Goal: Task Accomplishment & Management: Complete application form

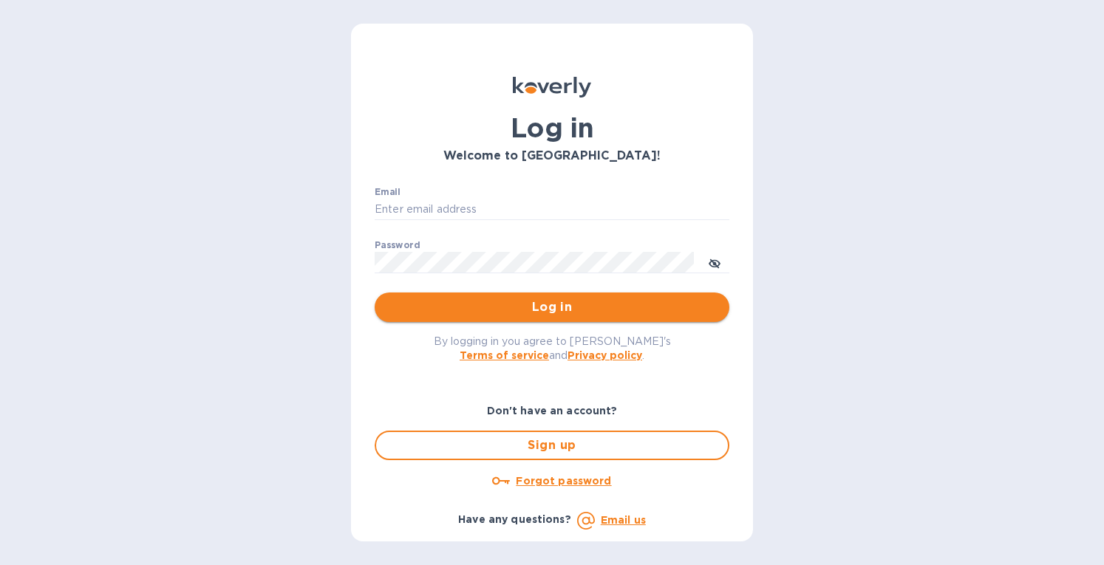
type input "[EMAIL_ADDRESS][DOMAIN_NAME]"
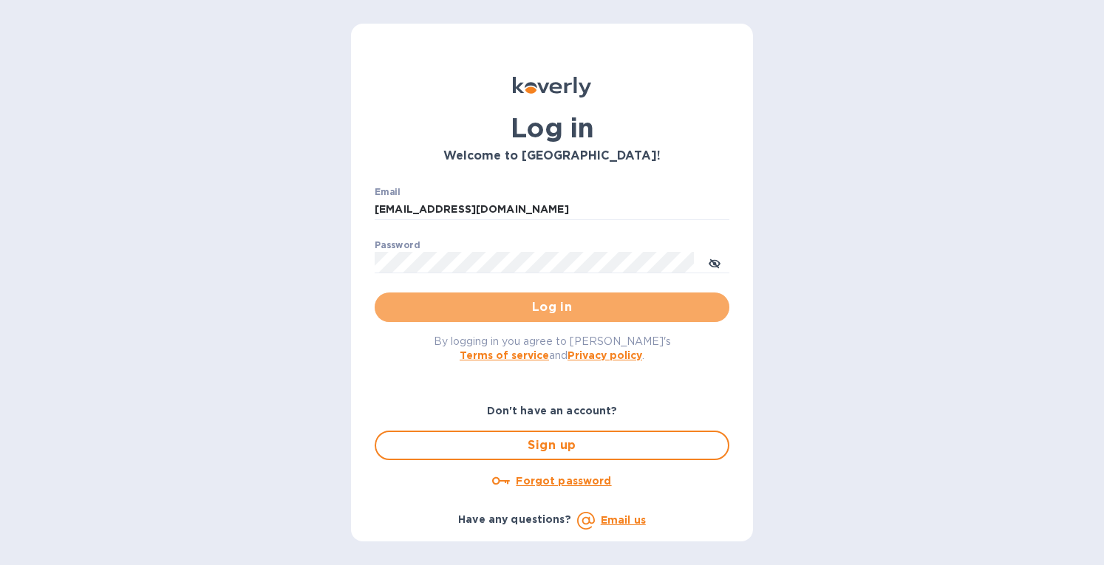
click at [463, 305] on span "Log in" at bounding box center [551, 308] width 331 height 18
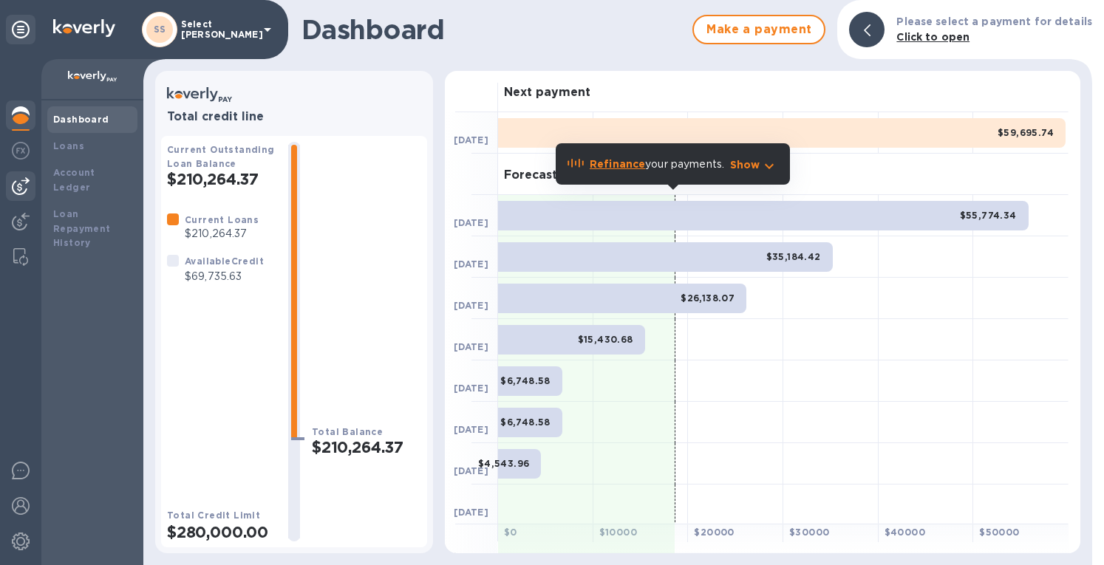
click at [22, 181] on img at bounding box center [21, 186] width 18 height 18
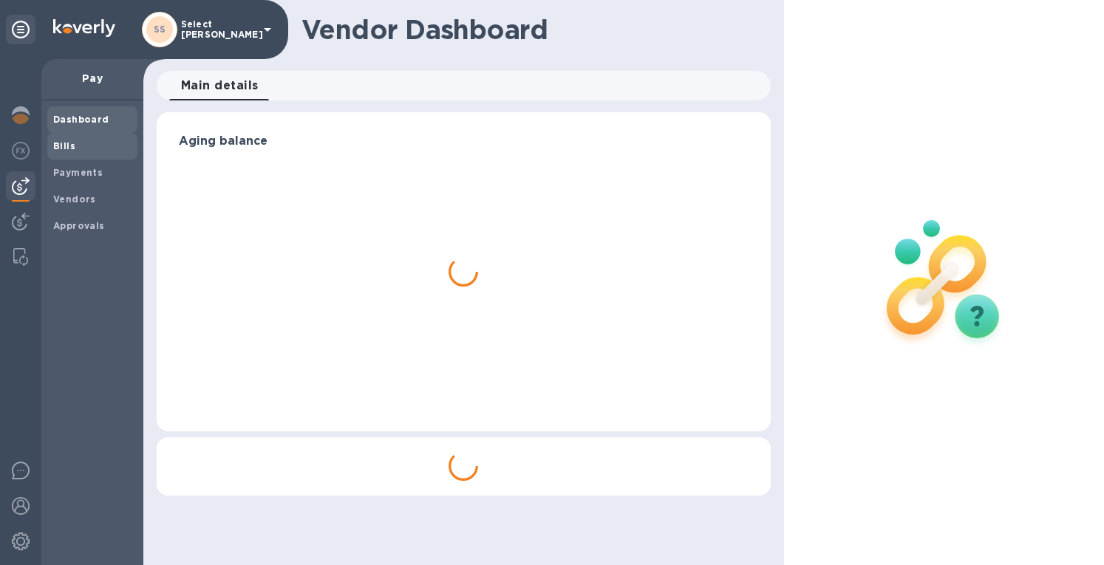
click at [52, 147] on div "Bills" at bounding box center [92, 146] width 90 height 27
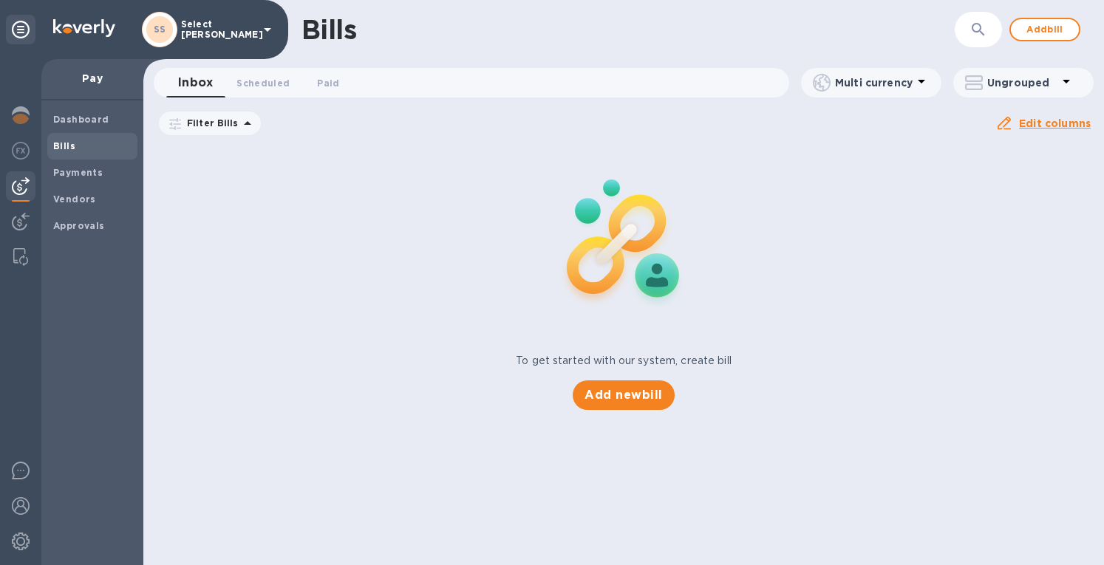
click at [52, 147] on div "Bills" at bounding box center [92, 146] width 90 height 27
click at [647, 398] on span "Add new bill" at bounding box center [623, 395] width 78 height 18
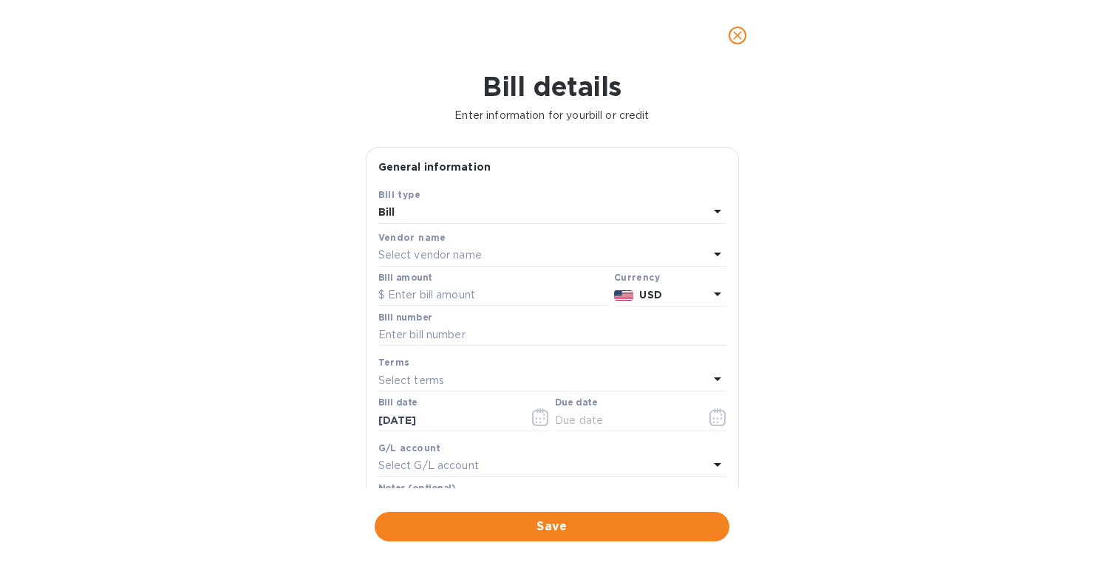
click at [444, 248] on div "Select vendor name" at bounding box center [543, 255] width 330 height 21
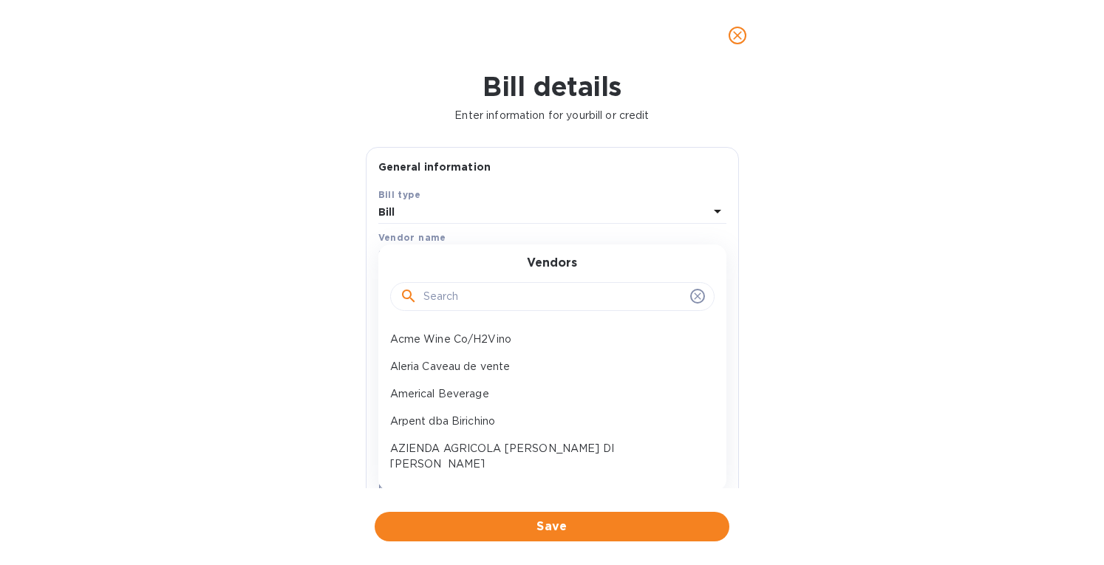
click at [466, 301] on input "text" at bounding box center [553, 297] width 261 height 22
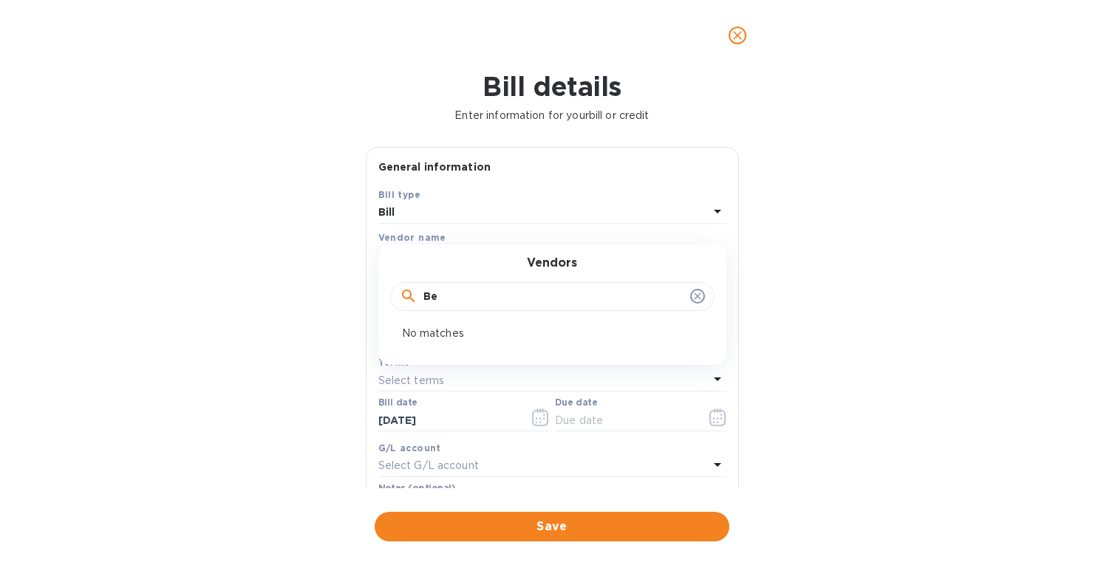
type input "B"
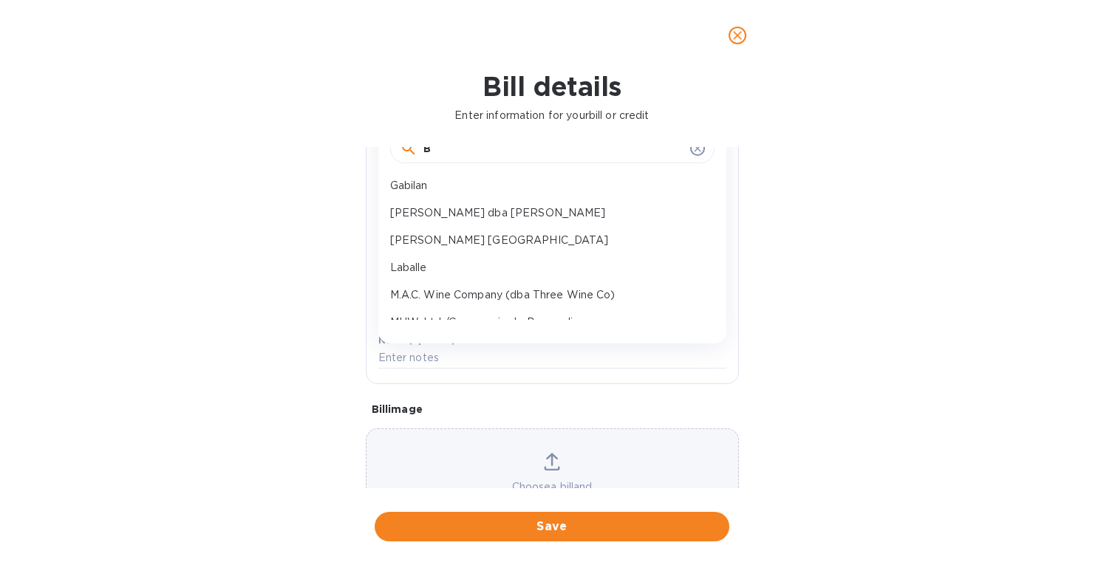
scroll to position [547, 0]
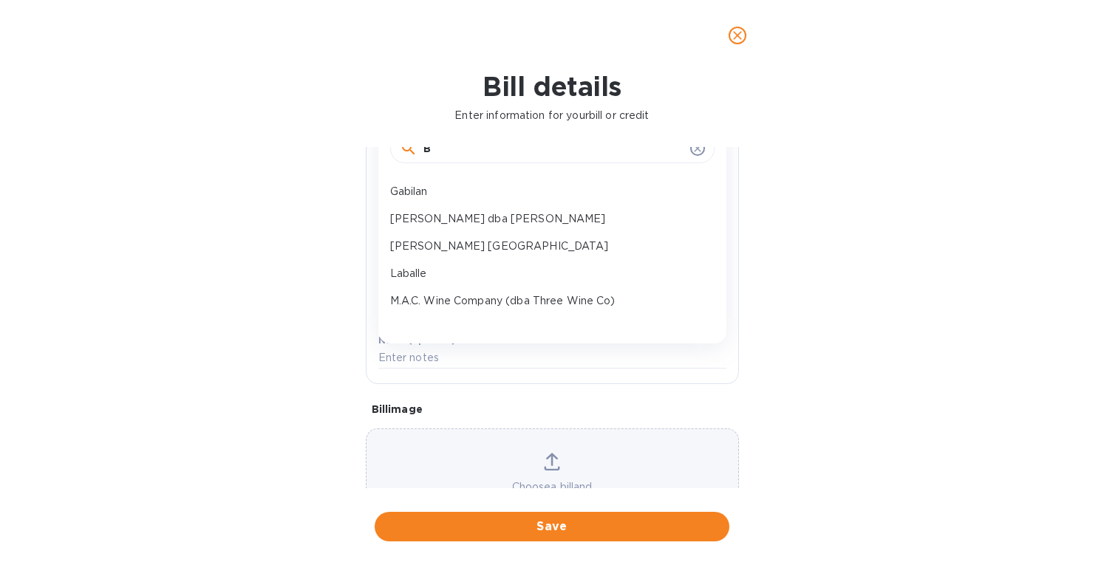
click at [434, 147] on input "B" at bounding box center [553, 149] width 261 height 22
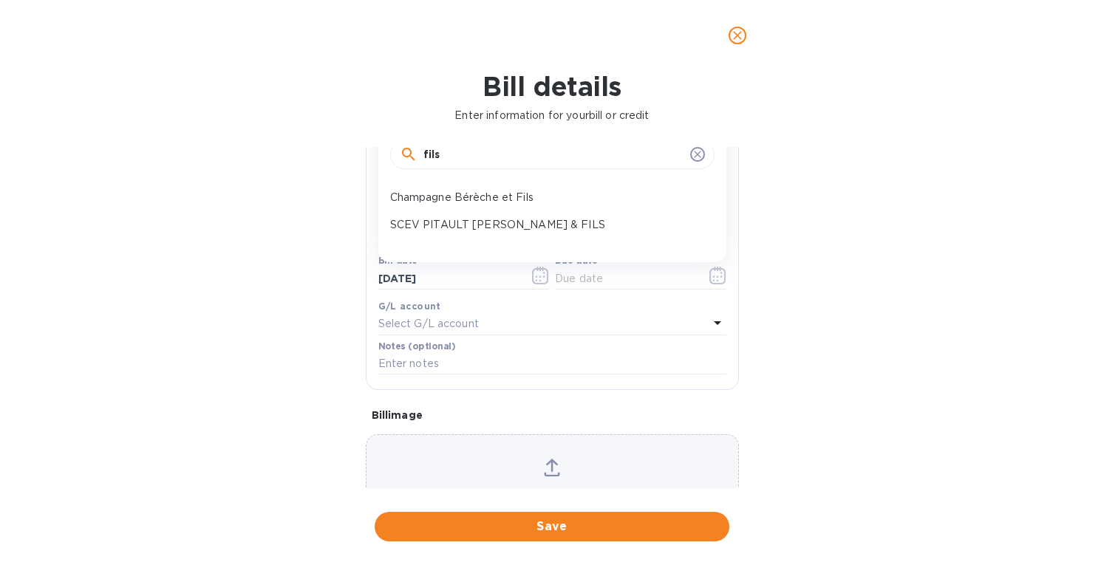
scroll to position [0, 0]
type input "fils"
click at [477, 194] on p "Champagne Bérèche et Fils" at bounding box center [546, 198] width 313 height 16
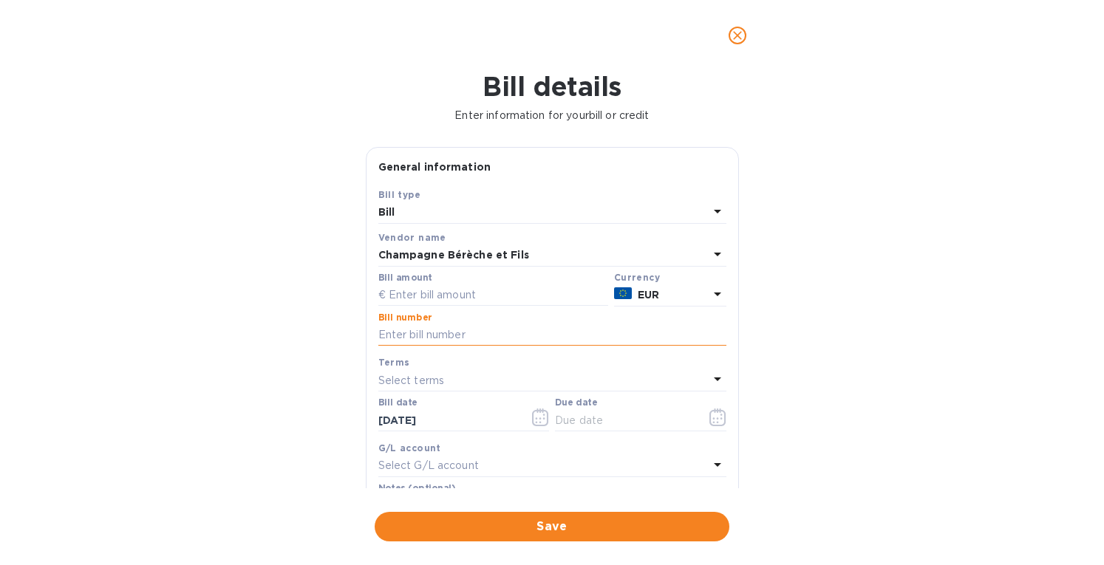
click at [402, 339] on input "text" at bounding box center [552, 335] width 348 height 22
paste input "19000393"
type input "Proforma 19000393"
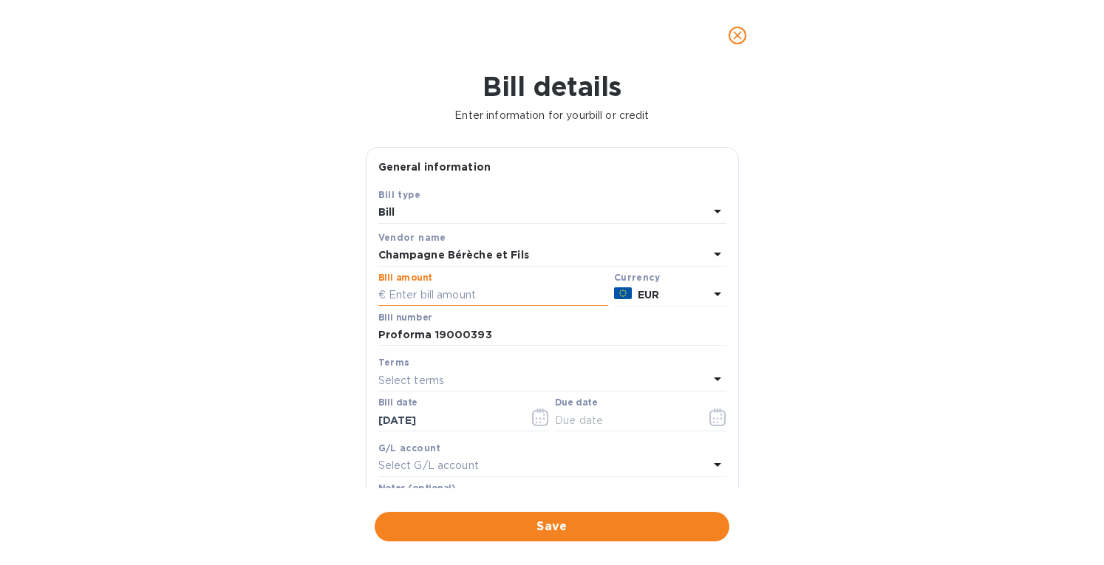
click at [427, 298] on input "text" at bounding box center [493, 295] width 230 height 22
paste input "610,518"
click at [418, 296] on input "610,518" at bounding box center [498, 295] width 219 height 22
type input "6,105.18"
click at [460, 422] on input "[DATE]" at bounding box center [448, 420] width 140 height 22
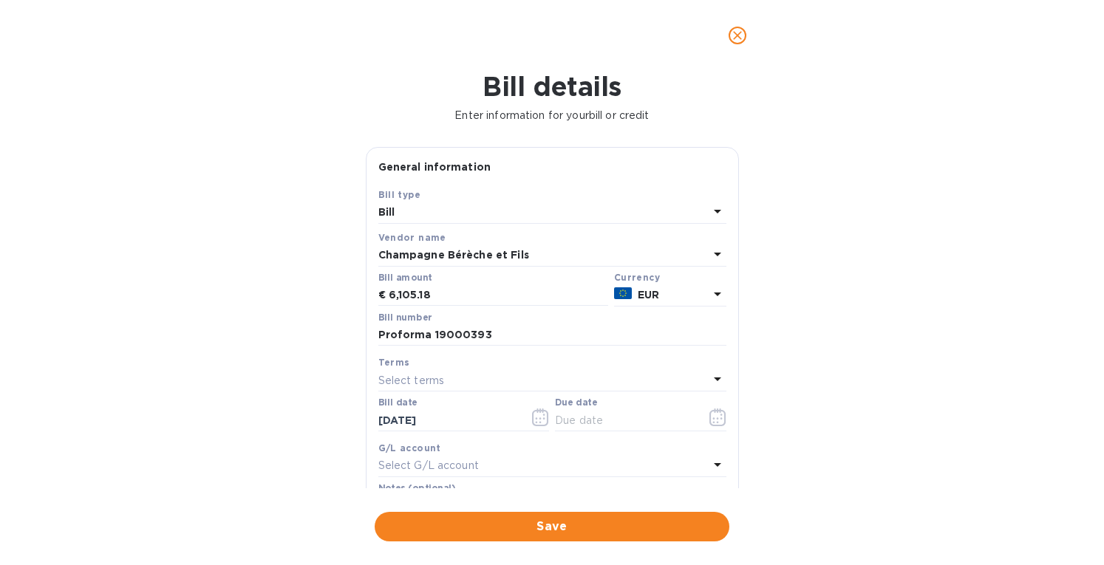
click at [438, 375] on p "Select terms" at bounding box center [411, 381] width 66 height 16
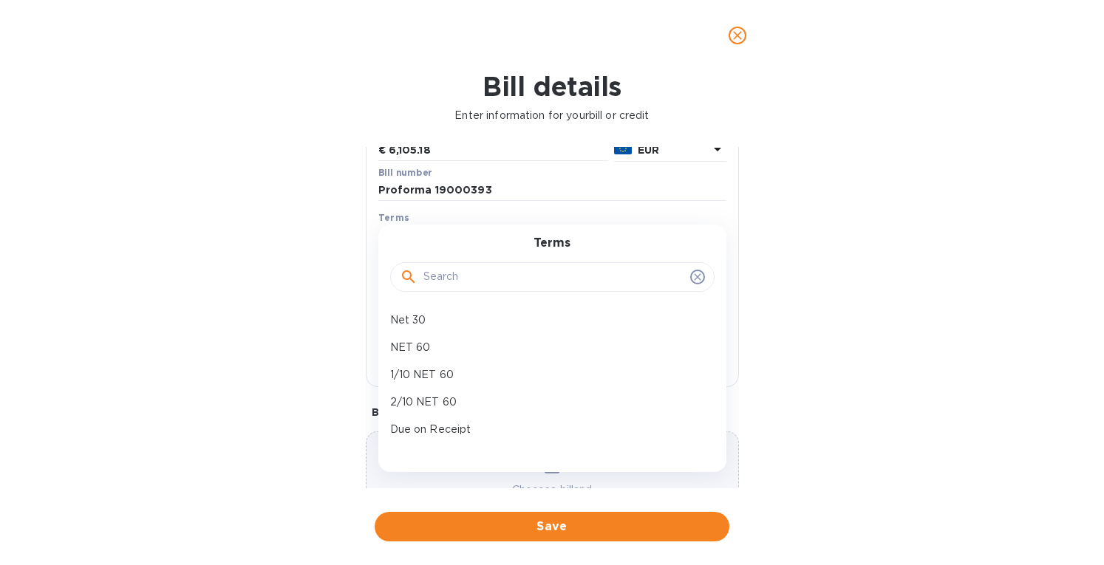
scroll to position [148, 0]
click at [424, 424] on p "Due on Receipt" at bounding box center [546, 427] width 313 height 16
type input "[DATE]"
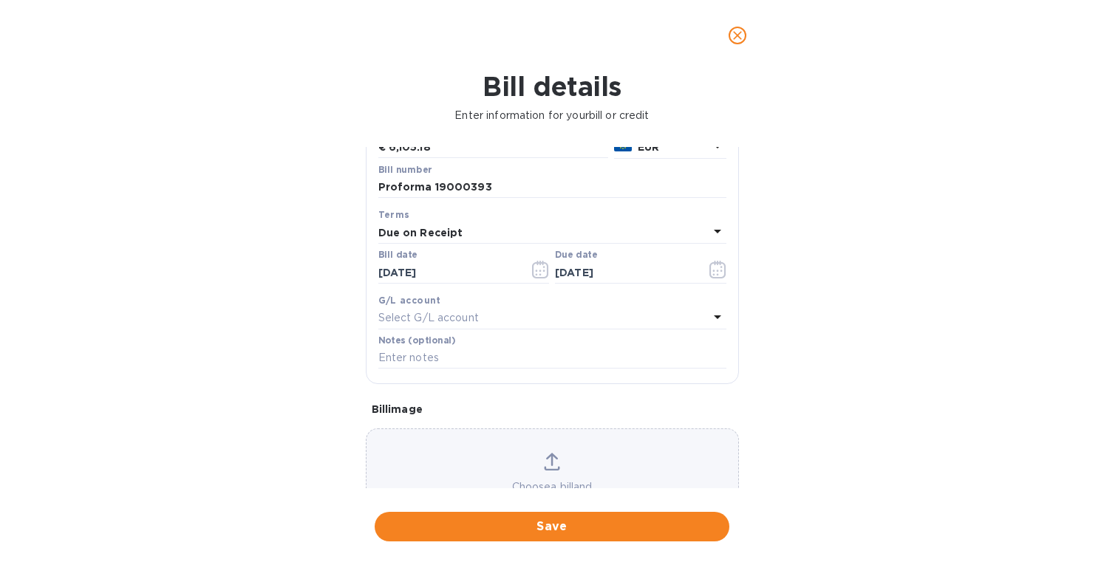
click at [545, 463] on icon at bounding box center [552, 462] width 16 height 18
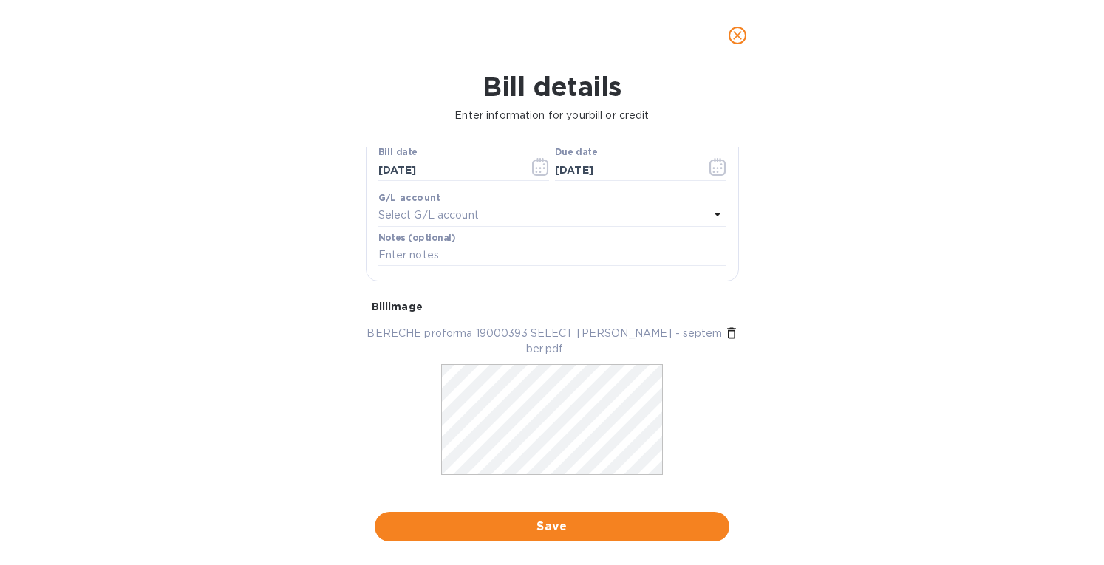
scroll to position [256, 0]
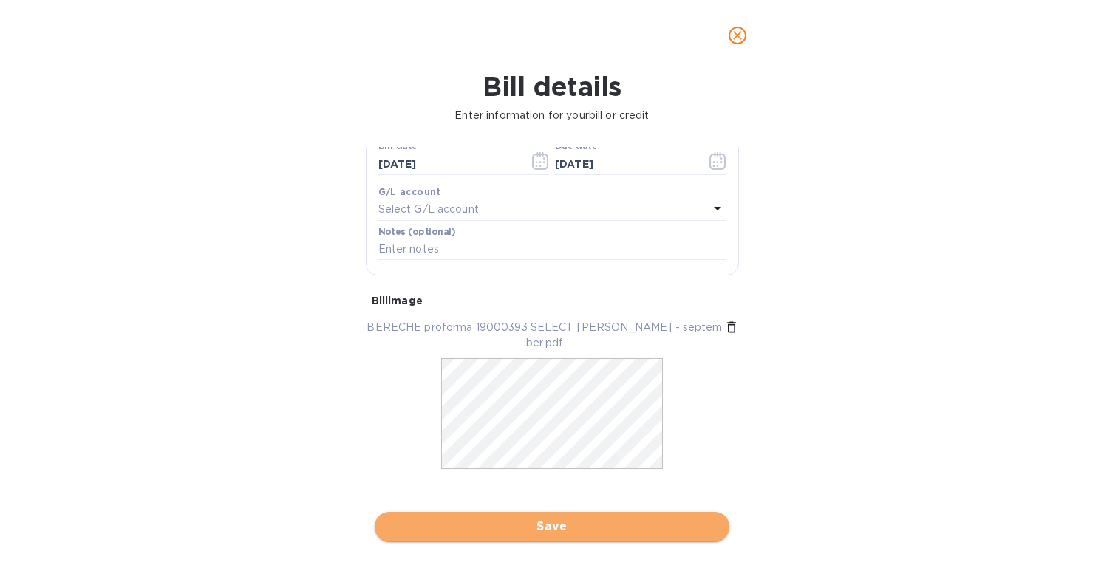
click at [511, 528] on span "Save" at bounding box center [551, 527] width 331 height 18
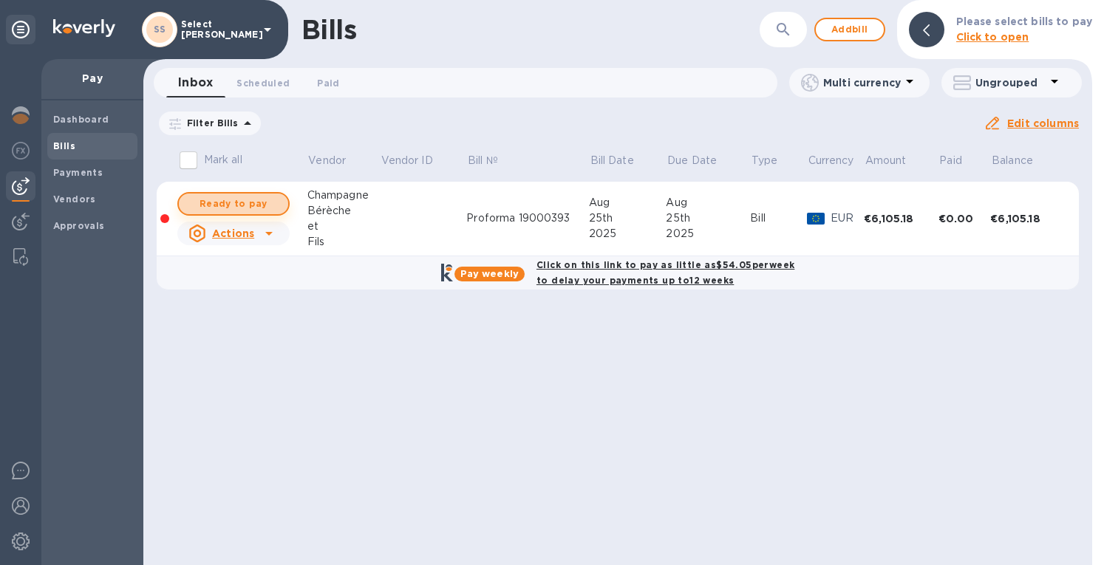
click at [233, 208] on span "Ready to pay" at bounding box center [234, 204] width 86 height 18
checkbox input "false"
click at [68, 146] on b "Bills" at bounding box center [64, 145] width 22 height 11
click at [842, 27] on span "Add bill" at bounding box center [850, 30] width 44 height 18
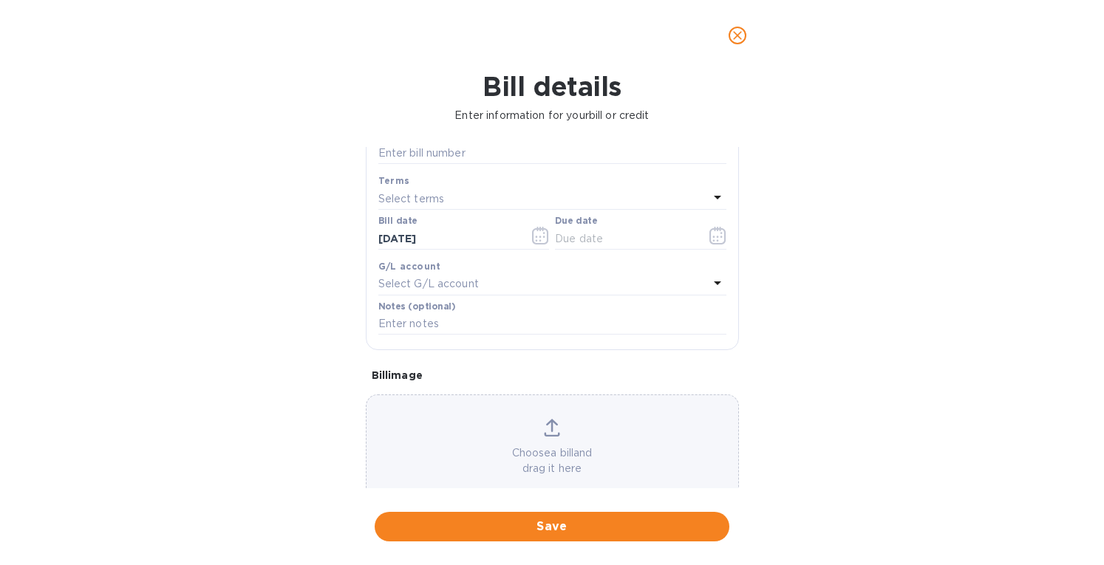
scroll to position [211, 0]
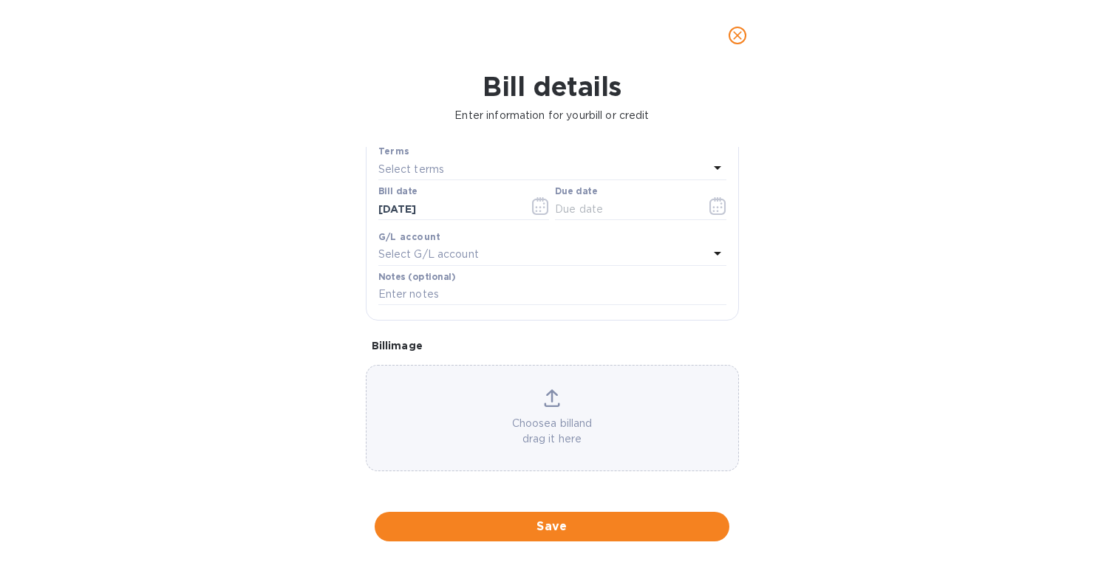
click at [548, 389] on icon at bounding box center [552, 398] width 16 height 18
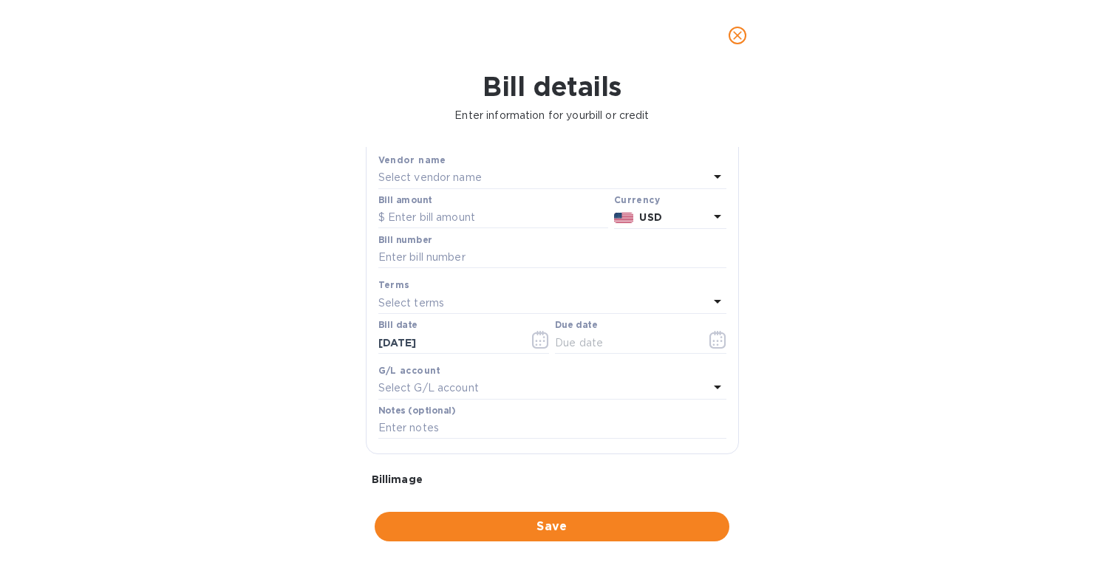
scroll to position [64, 0]
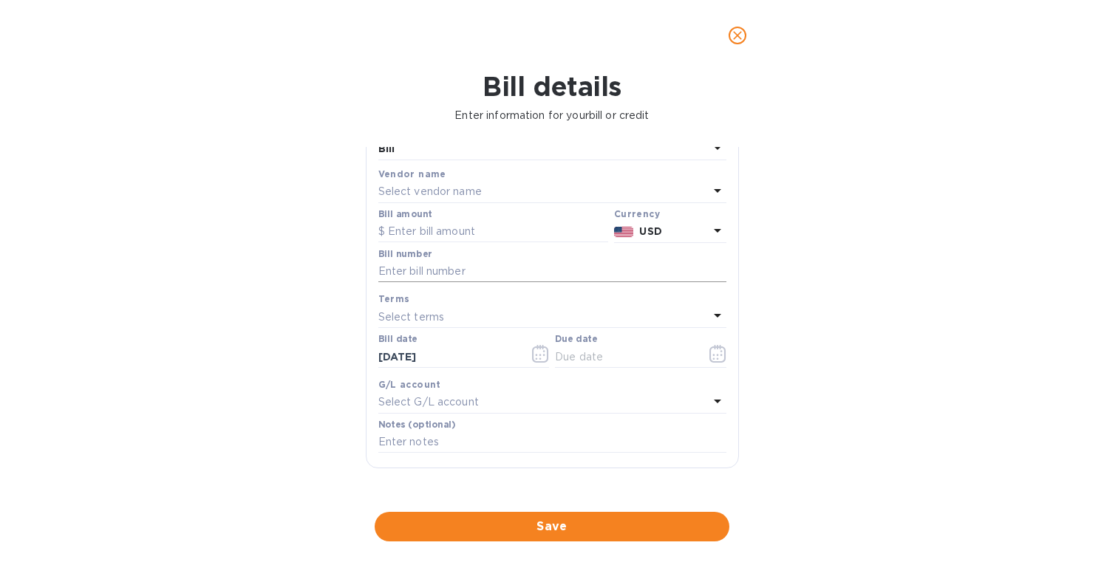
click at [412, 271] on input "text" at bounding box center [552, 272] width 348 height 22
type input "53-2025"
click at [398, 229] on input "text" at bounding box center [493, 232] width 230 height 22
type input "11,497"
click at [450, 181] on div "Vendor name Select vendor name" at bounding box center [552, 184] width 348 height 36
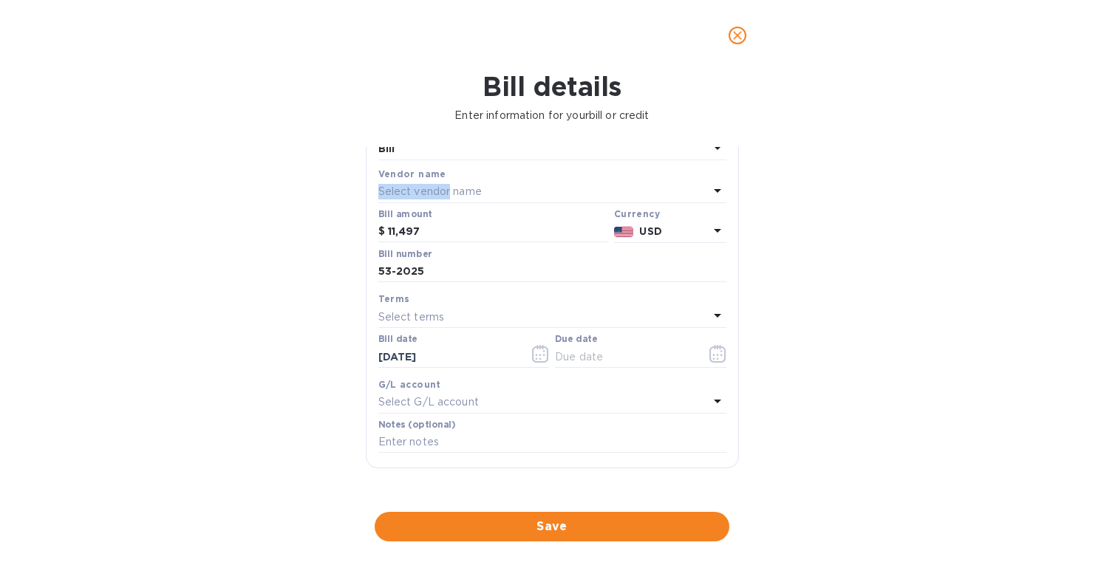
click at [448, 187] on p "Select vendor name" at bounding box center [429, 192] width 103 height 16
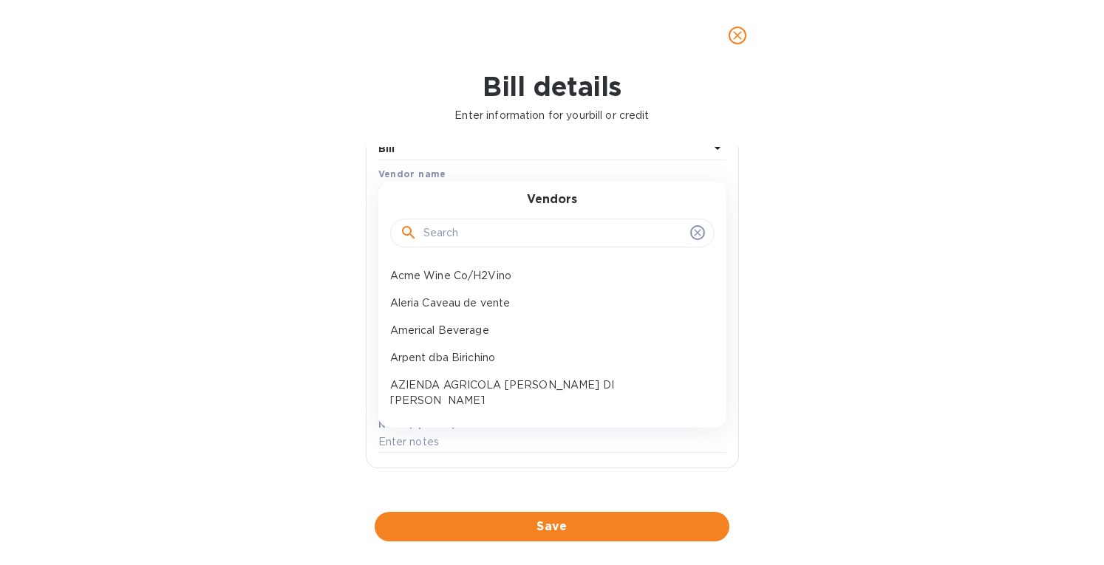
click at [468, 233] on input "text" at bounding box center [553, 233] width 261 height 22
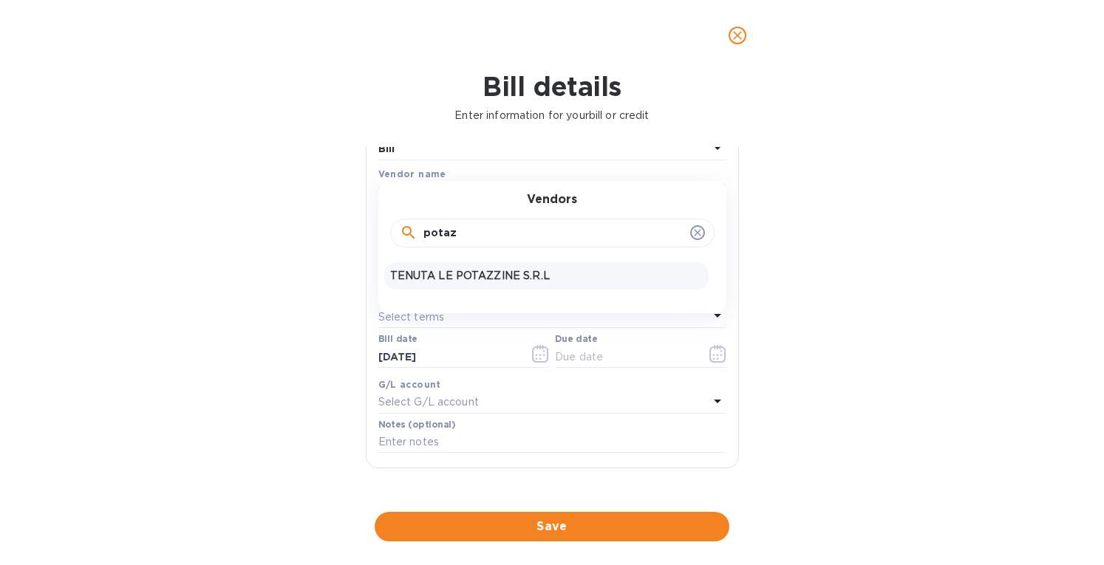
type input "potaz"
click at [470, 276] on p "TENUTA LE POTAZZINE S.R.L" at bounding box center [546, 276] width 313 height 16
type input "[DATE]"
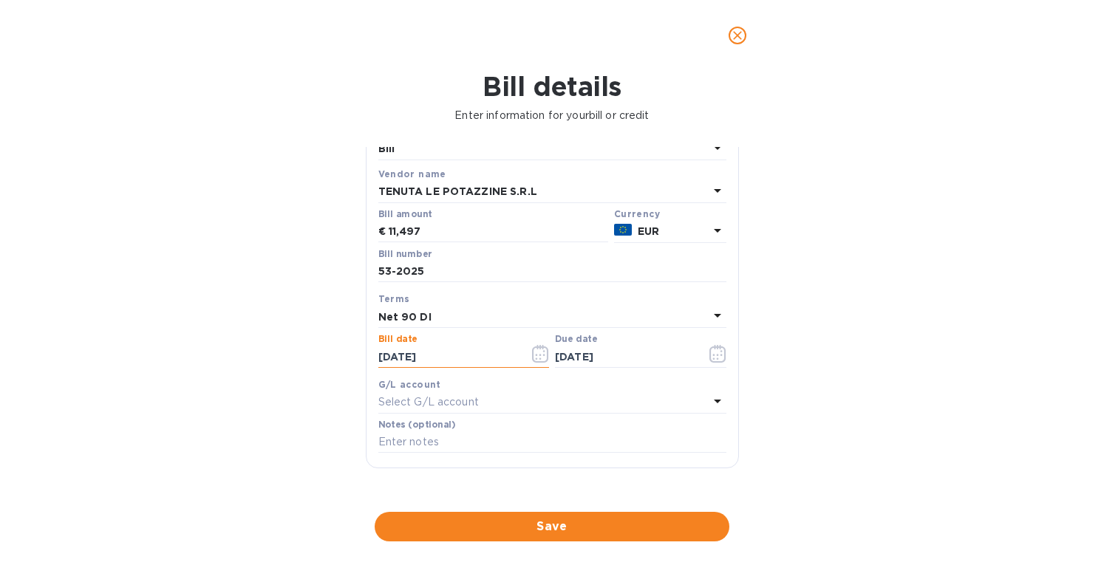
drag, startPoint x: 408, startPoint y: 361, endPoint x: 368, endPoint y: 358, distance: 40.0
click at [368, 358] on div "Save Bill type Bill Vendor name TENUTA LE POTAZZINE S.R.L Bill amount € 11,497 …" at bounding box center [552, 295] width 372 height 344
type input "[DATE]"
click at [437, 318] on div "Net 90 DI" at bounding box center [543, 317] width 330 height 21
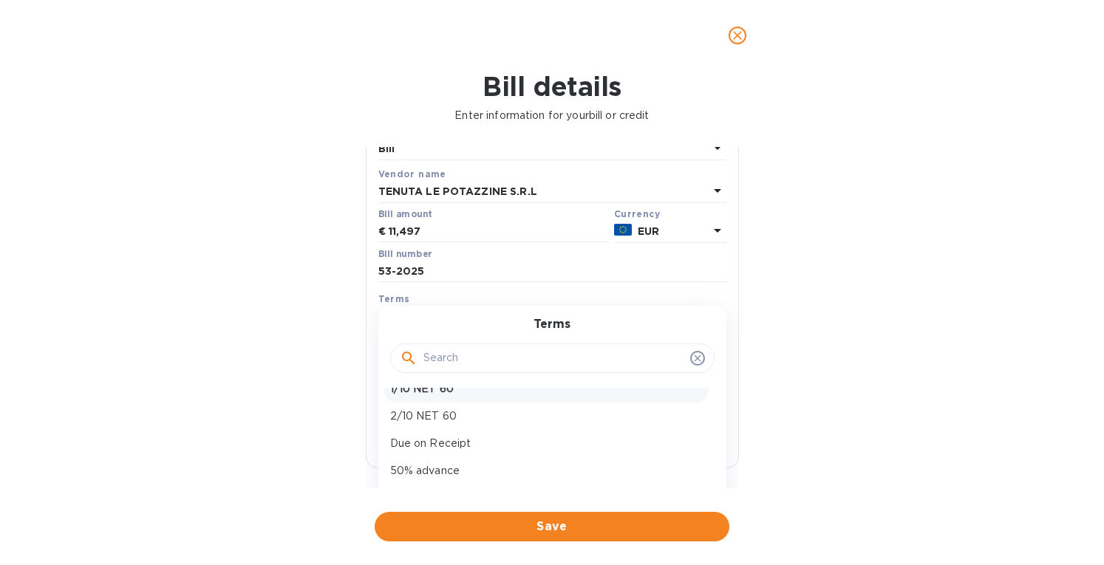
scroll to position [103, 0]
click at [420, 482] on p "Net 90 DI" at bounding box center [546, 490] width 313 height 16
type input "[DATE]"
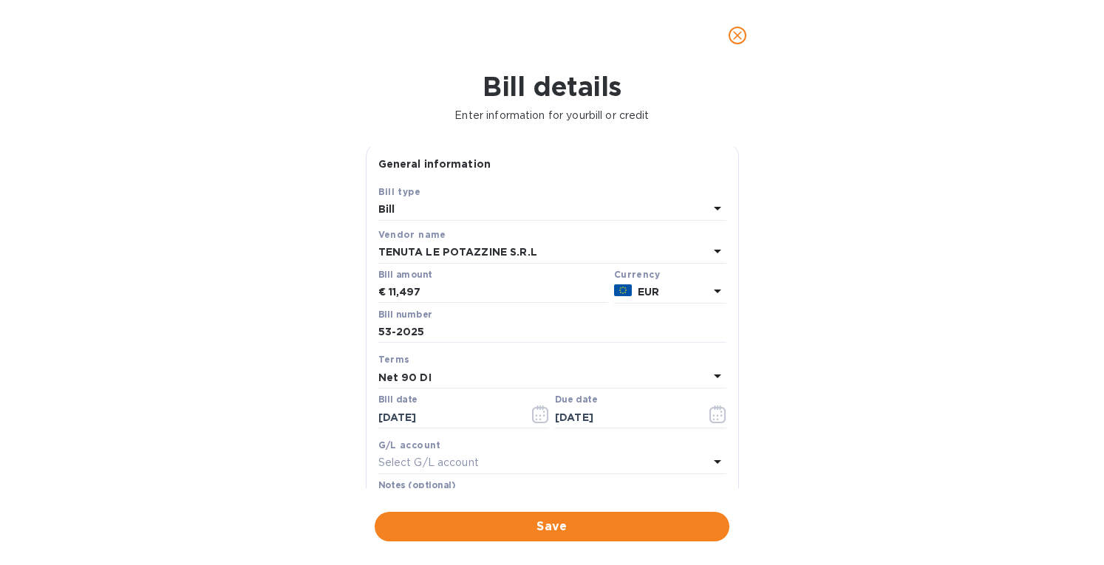
scroll to position [0, 0]
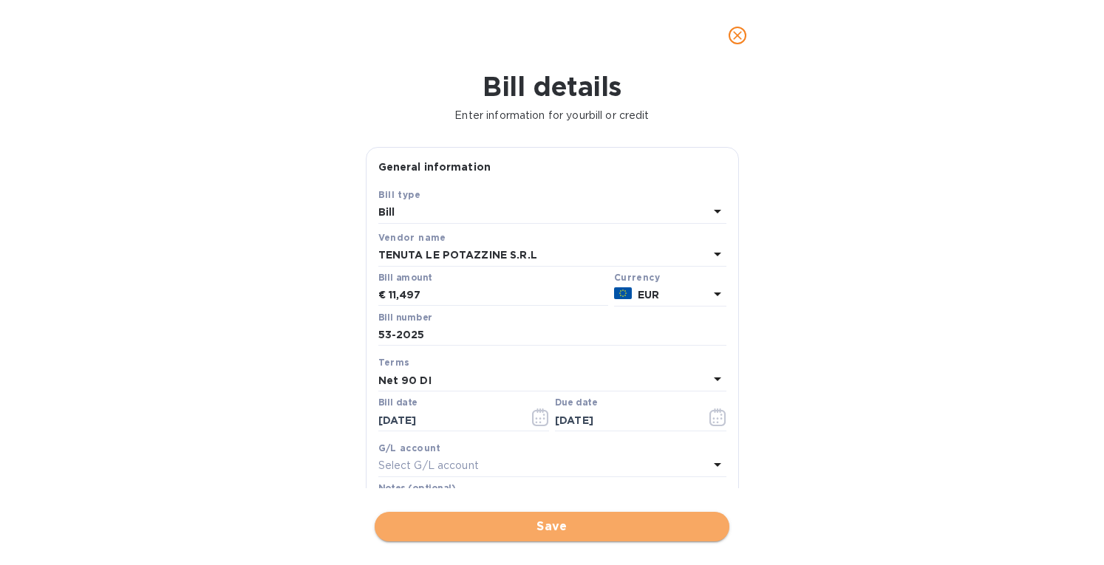
click at [517, 523] on span "Save" at bounding box center [551, 527] width 331 height 18
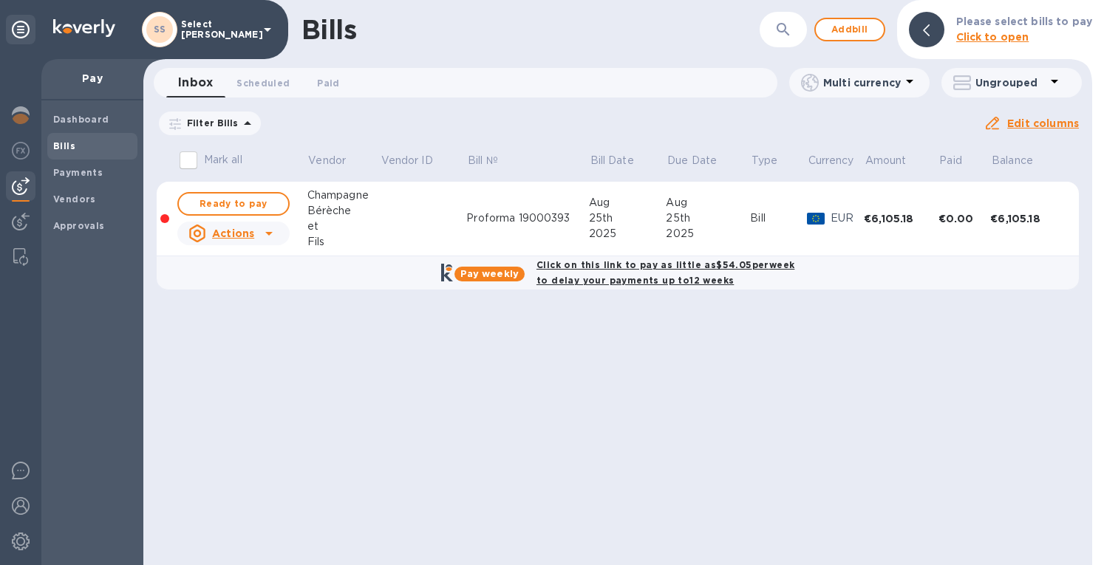
click at [0, 0] on icon at bounding box center [0, 0] width 0 height 0
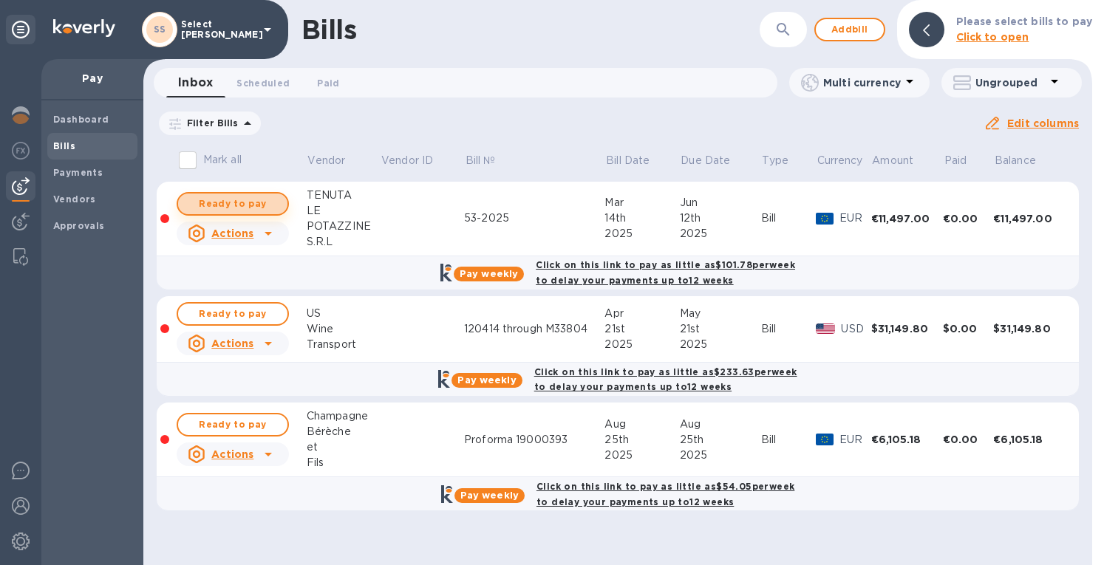
click at [223, 199] on span "Ready to pay" at bounding box center [233, 204] width 86 height 18
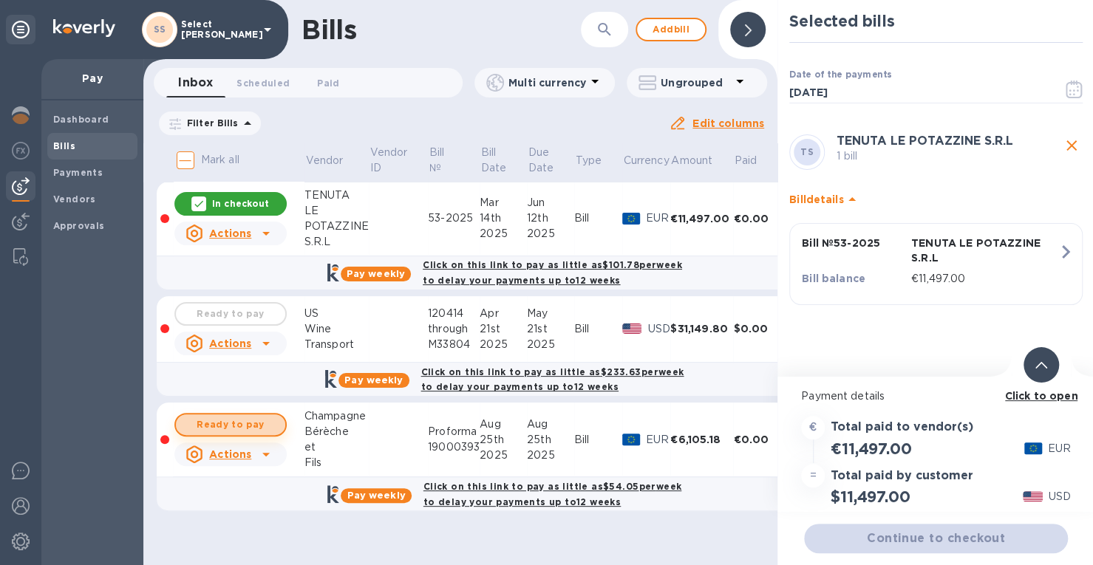
click at [231, 423] on span "Ready to pay" at bounding box center [231, 425] width 86 height 18
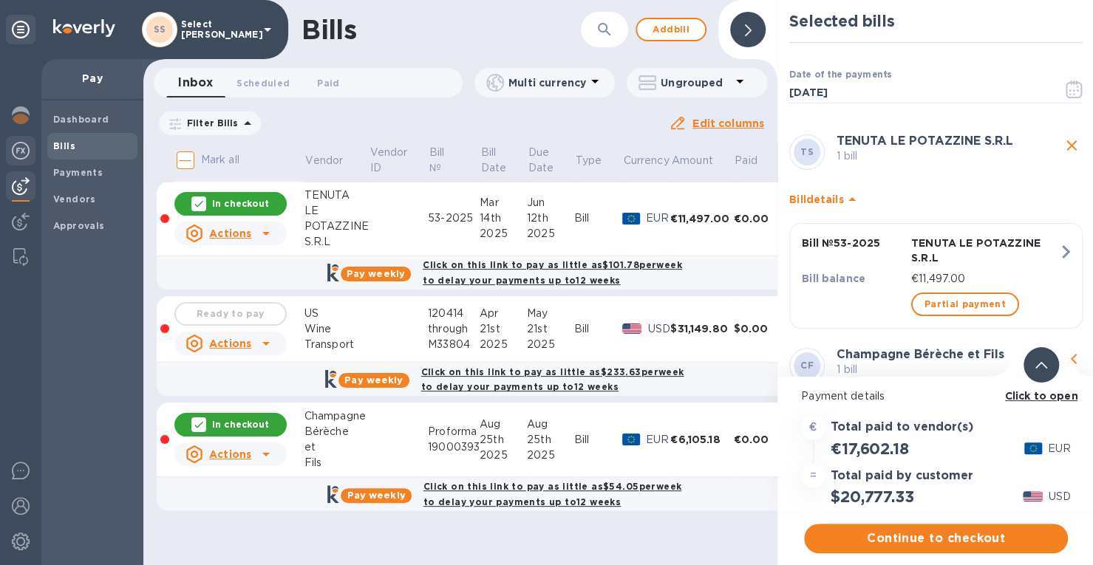
click at [27, 148] on img at bounding box center [21, 151] width 18 height 18
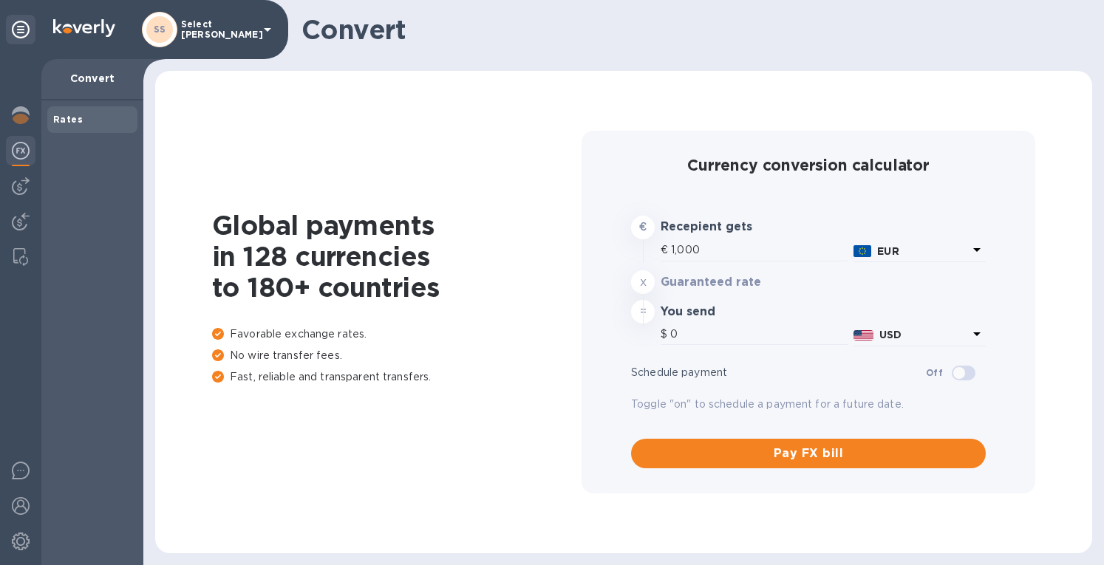
type input "1,180.38"
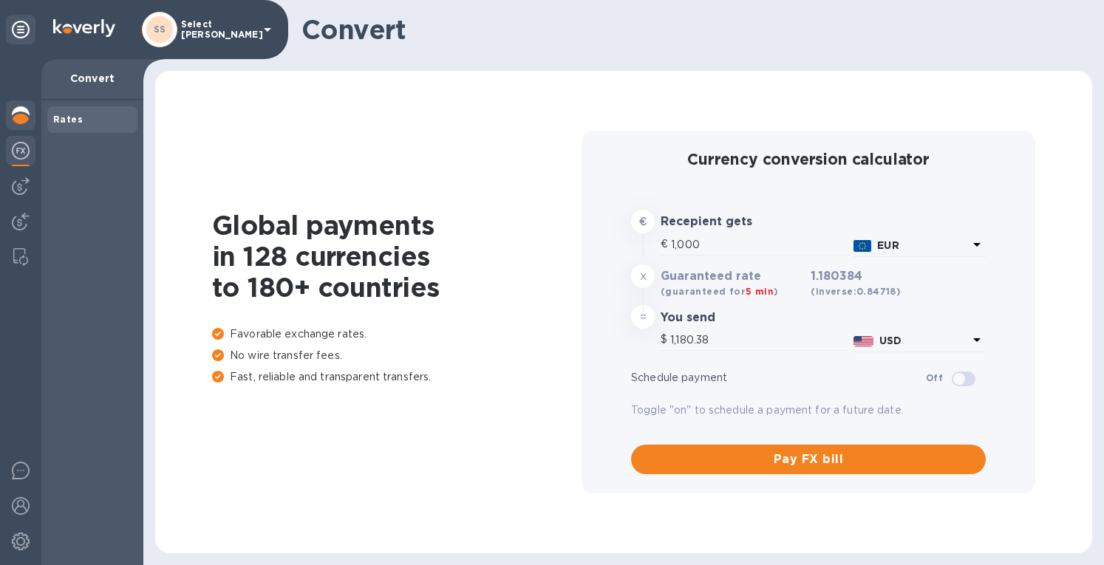
click at [14, 106] on img at bounding box center [21, 115] width 18 height 18
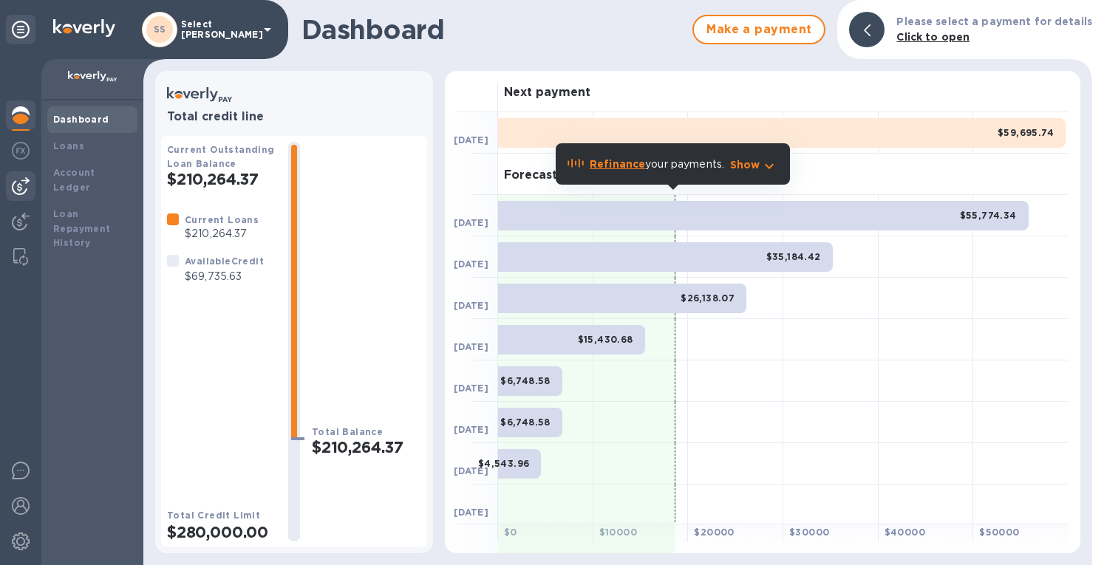
click at [21, 183] on img at bounding box center [21, 186] width 18 height 18
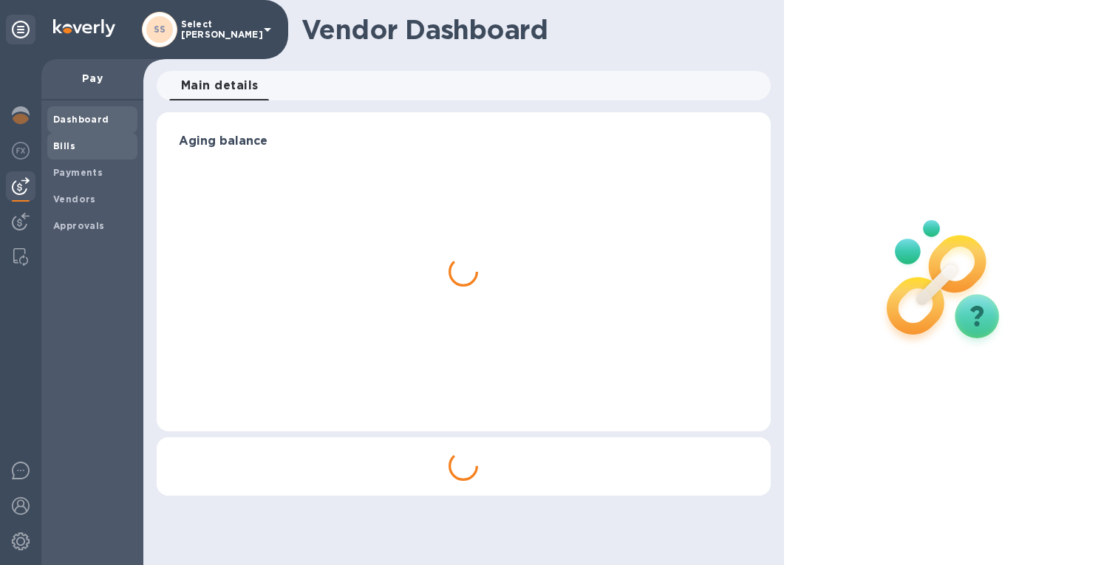
click at [71, 143] on b "Bills" at bounding box center [64, 145] width 22 height 11
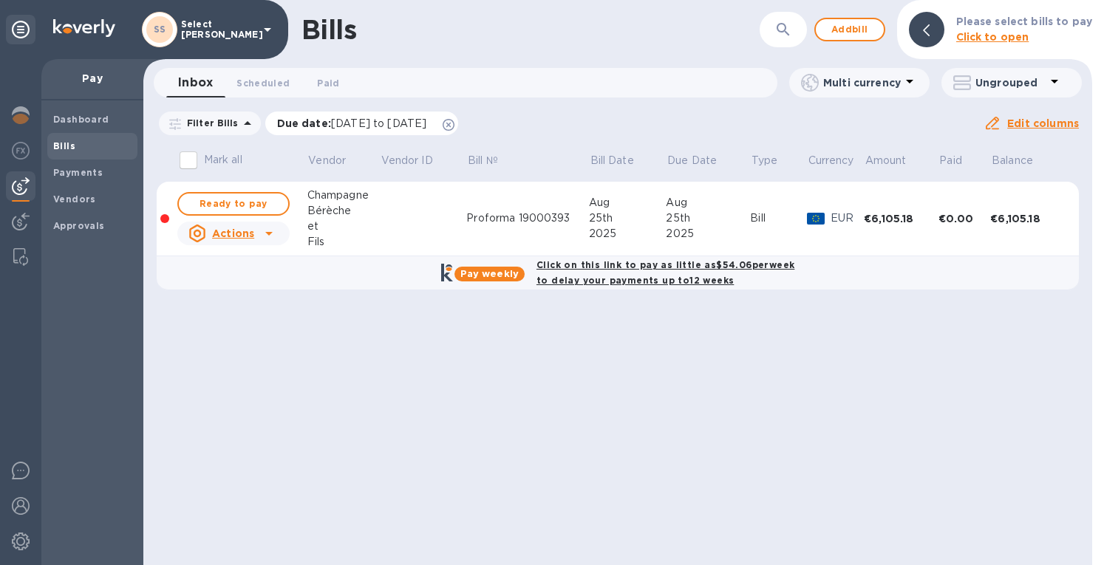
click at [454, 124] on icon at bounding box center [449, 125] width 12 height 12
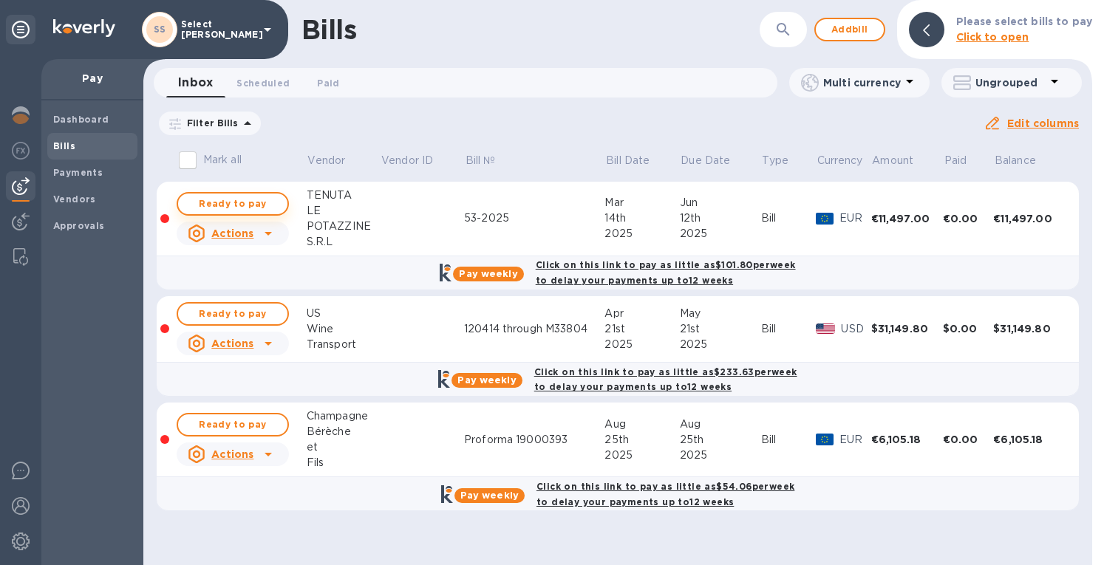
click at [218, 197] on span "Ready to pay" at bounding box center [233, 204] width 86 height 18
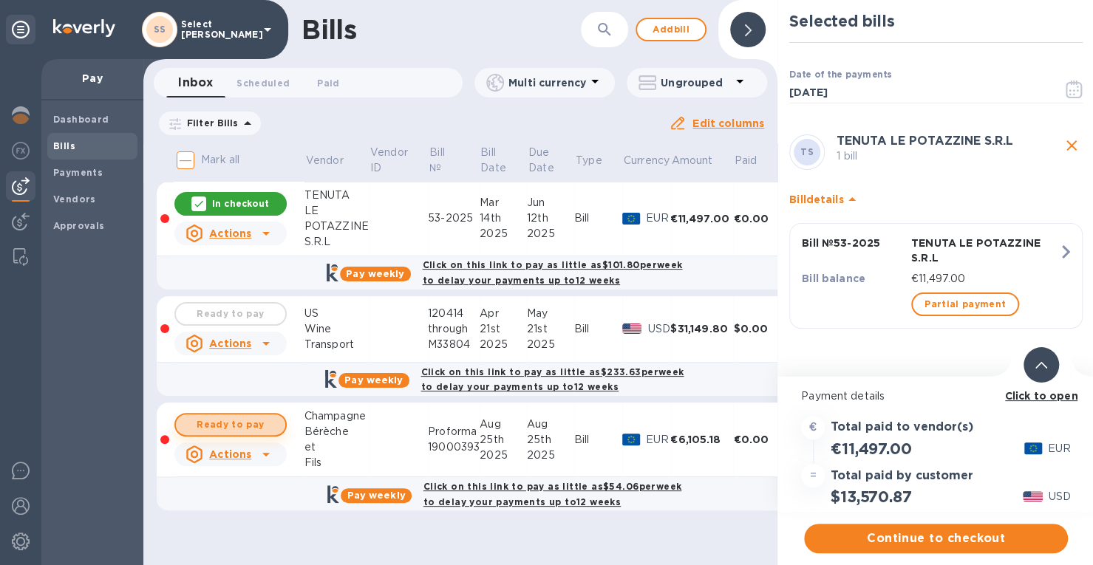
click at [233, 429] on span "Ready to pay" at bounding box center [231, 425] width 86 height 18
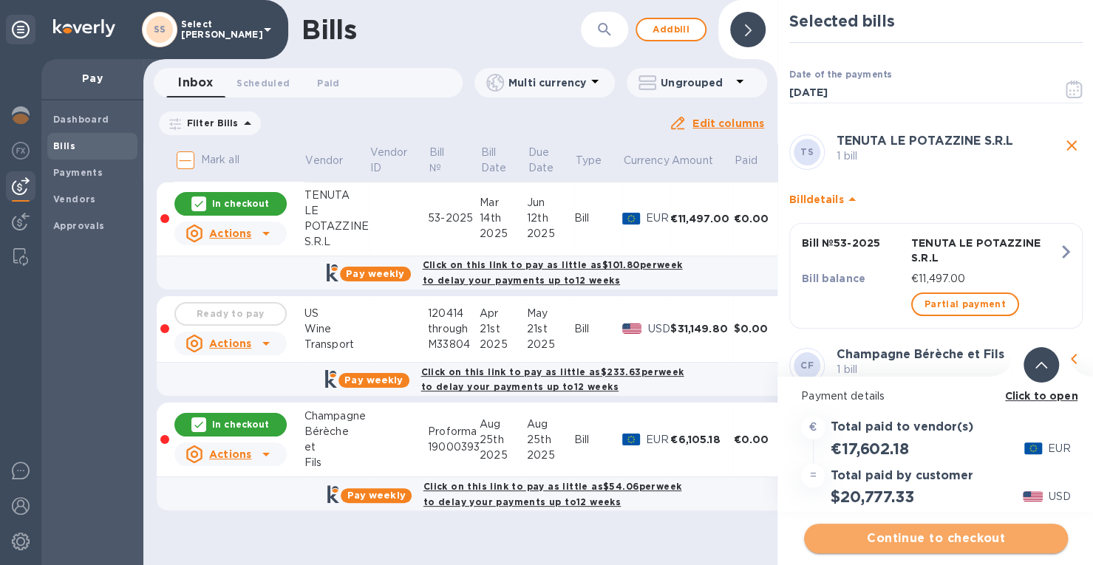
click at [915, 536] on span "Continue to checkout" at bounding box center [936, 539] width 240 height 18
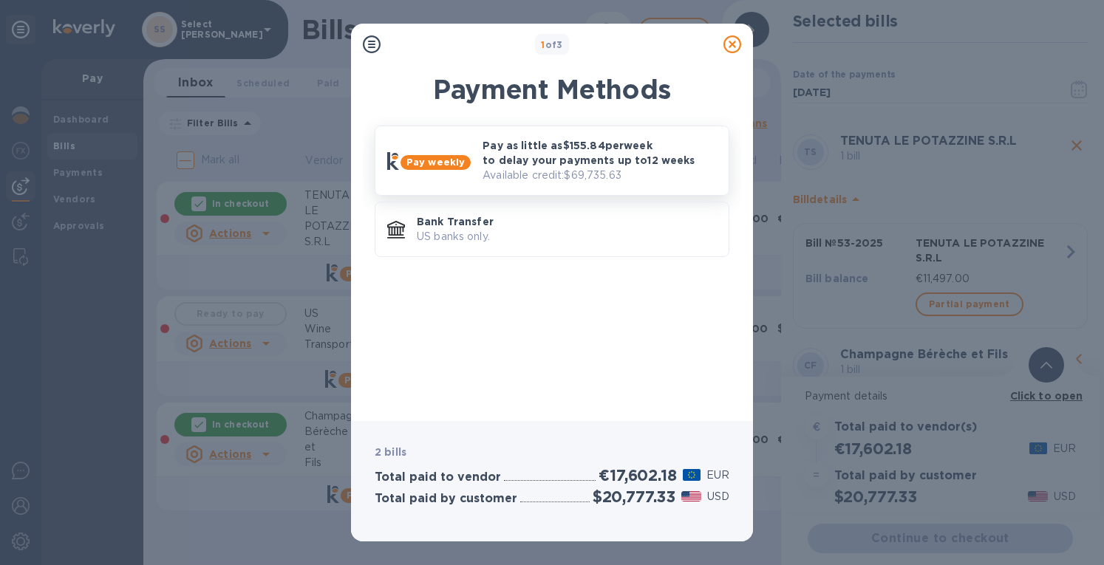
click at [554, 162] on p "Pay as little as $155.84 per week to delay your payments up to 12 weeks" at bounding box center [599, 153] width 234 height 30
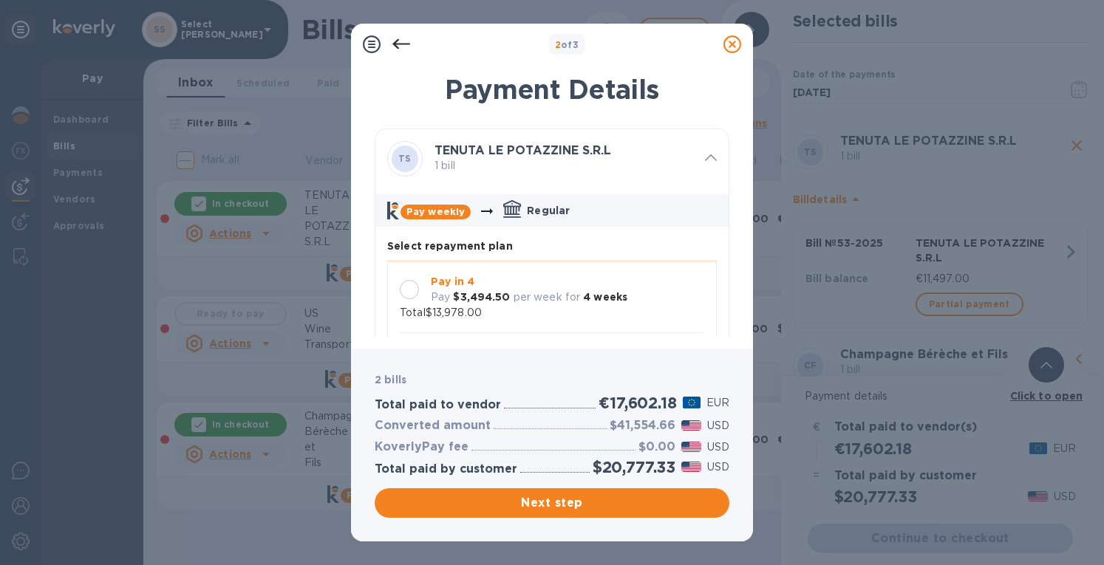
scroll to position [41, 0]
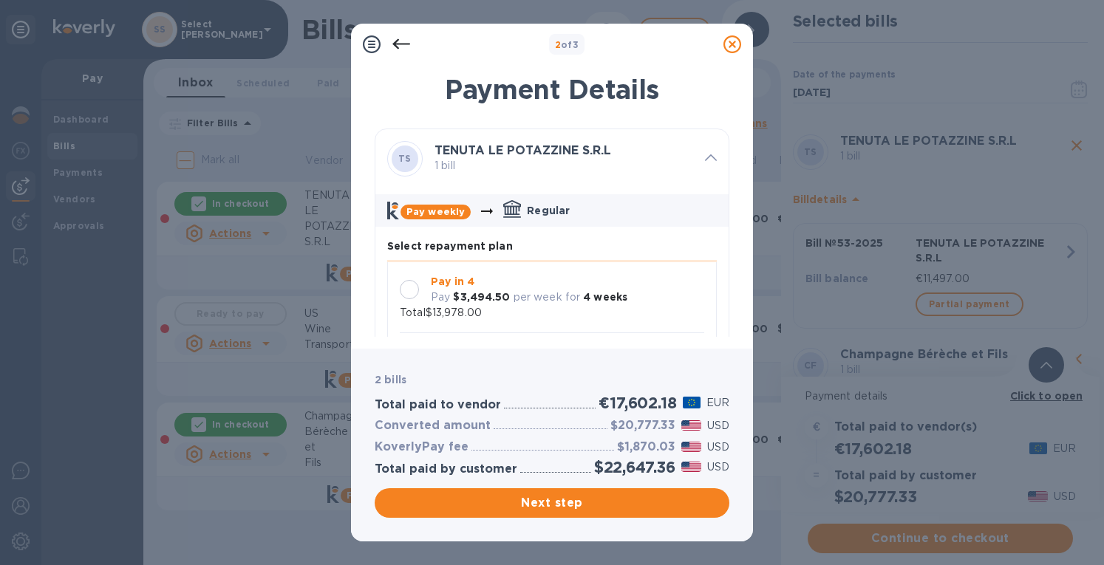
click at [420, 274] on div at bounding box center [409, 289] width 31 height 31
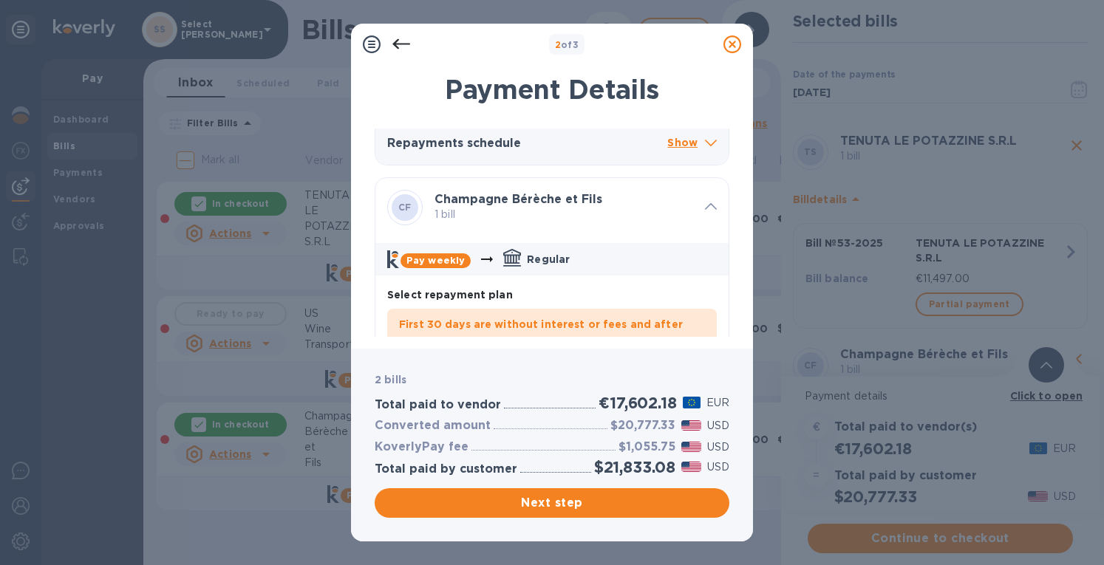
scroll to position [739, 0]
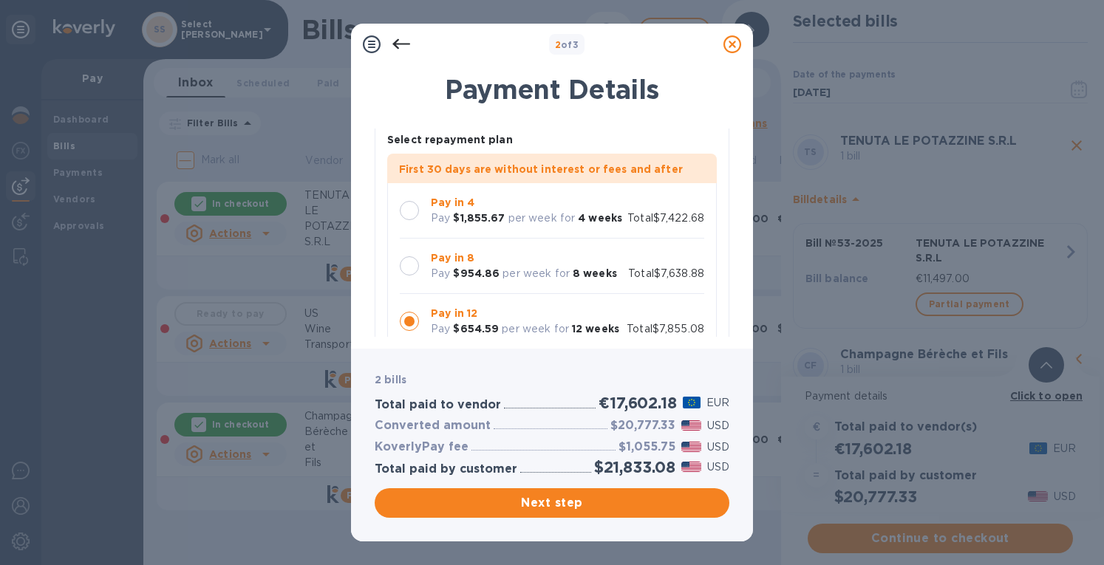
click at [407, 210] on div at bounding box center [409, 210] width 19 height 19
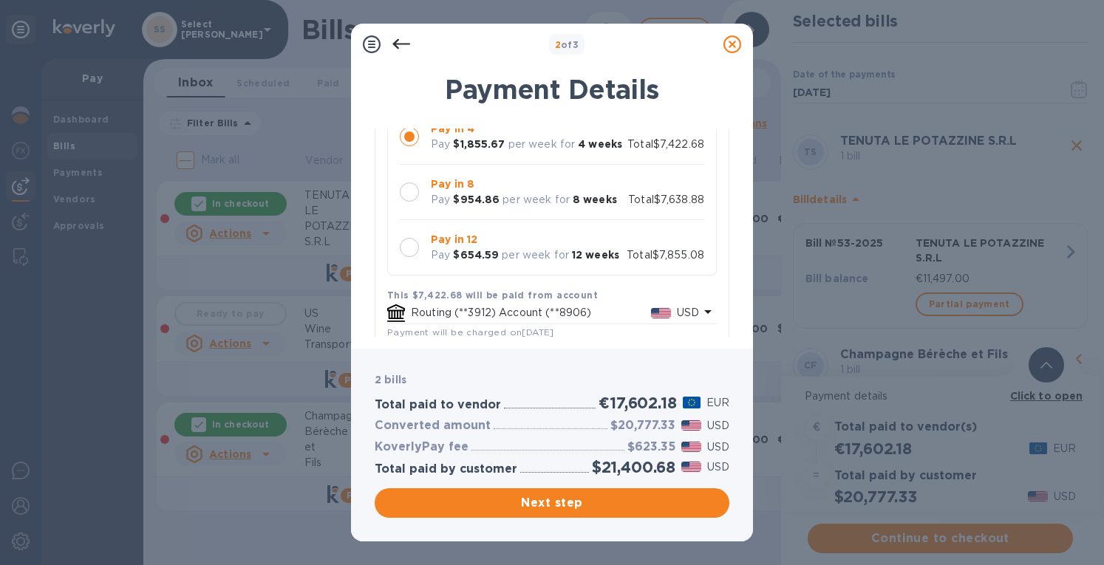
scroll to position [1040, 0]
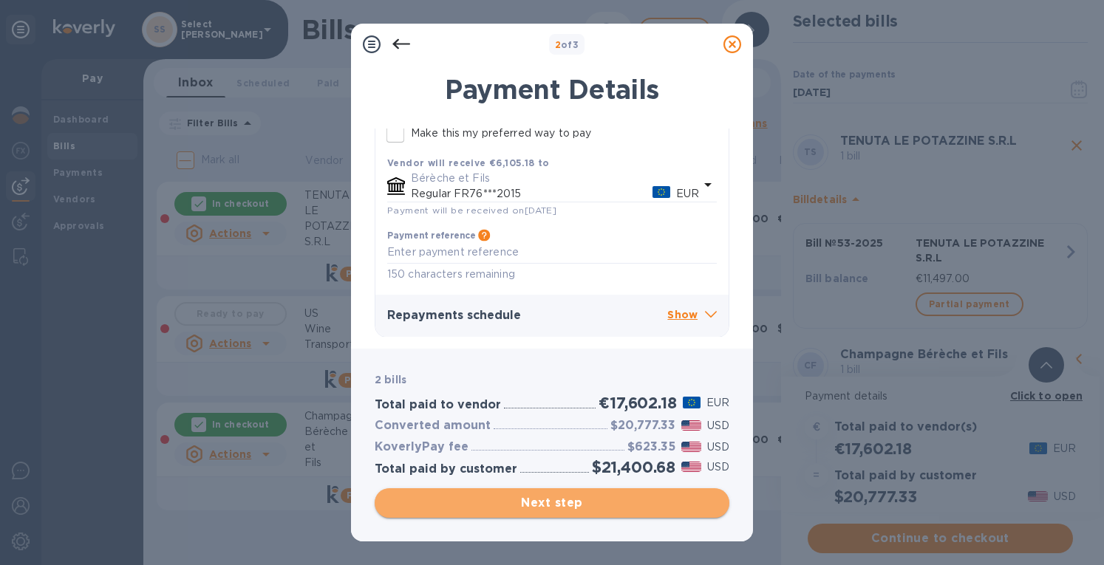
click at [541, 502] on span "Next step" at bounding box center [551, 503] width 331 height 18
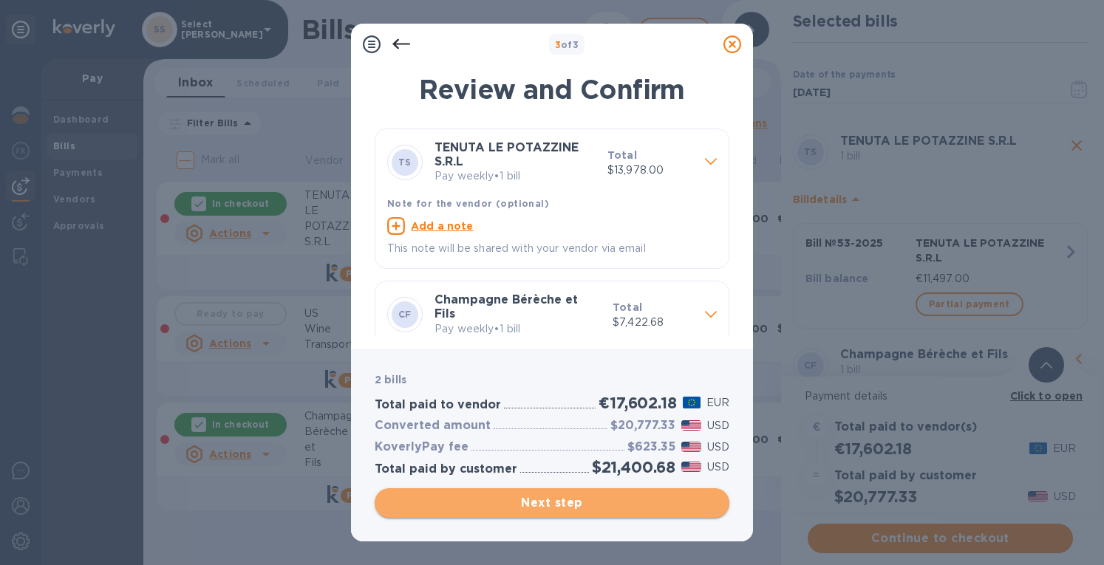
click at [570, 502] on span "Next step" at bounding box center [551, 503] width 331 height 18
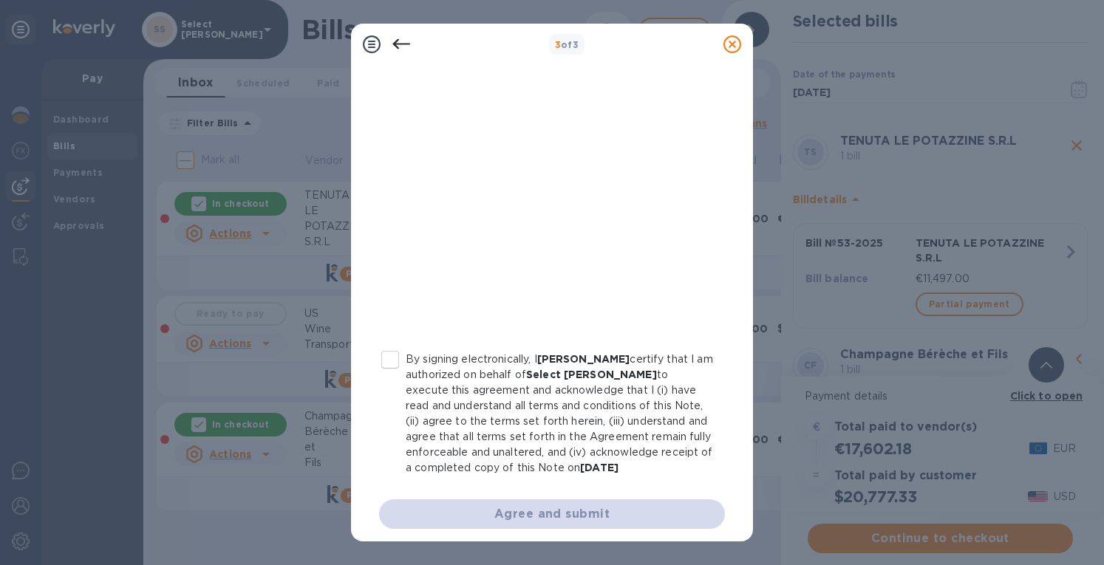
scroll to position [260, 0]
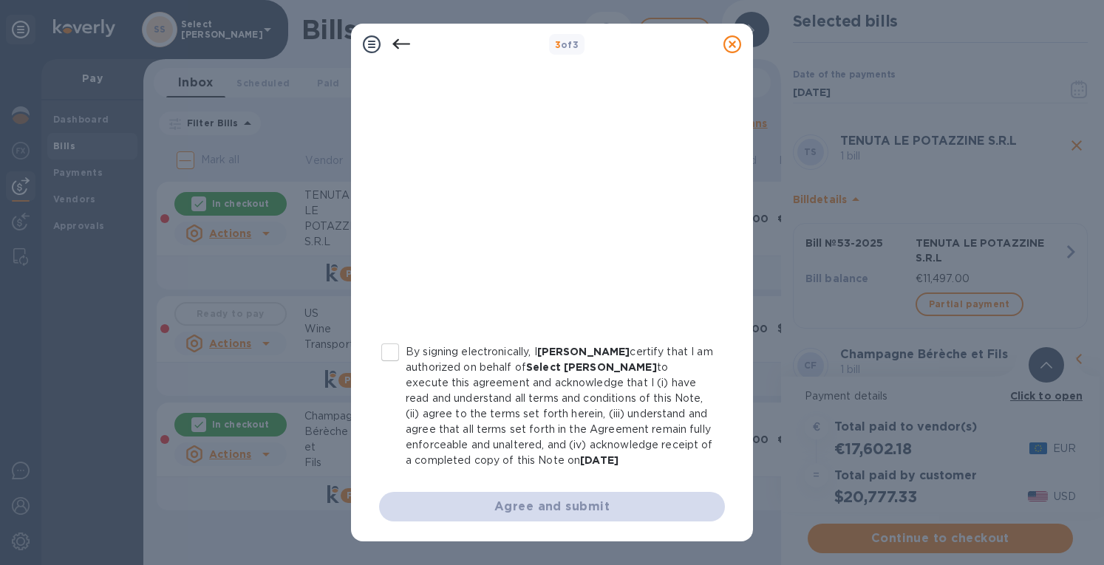
click at [391, 348] on input "By signing electronically, I [PERSON_NAME] certify that I am authorized on beha…" at bounding box center [390, 352] width 31 height 31
checkbox input "true"
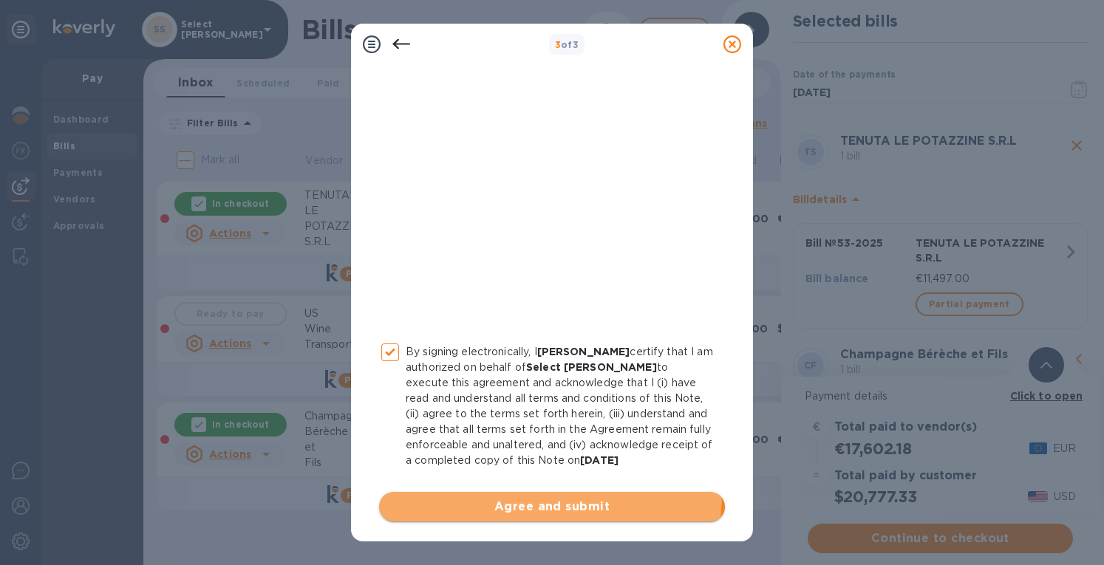
click at [527, 493] on button "Agree and submit" at bounding box center [552, 507] width 346 height 30
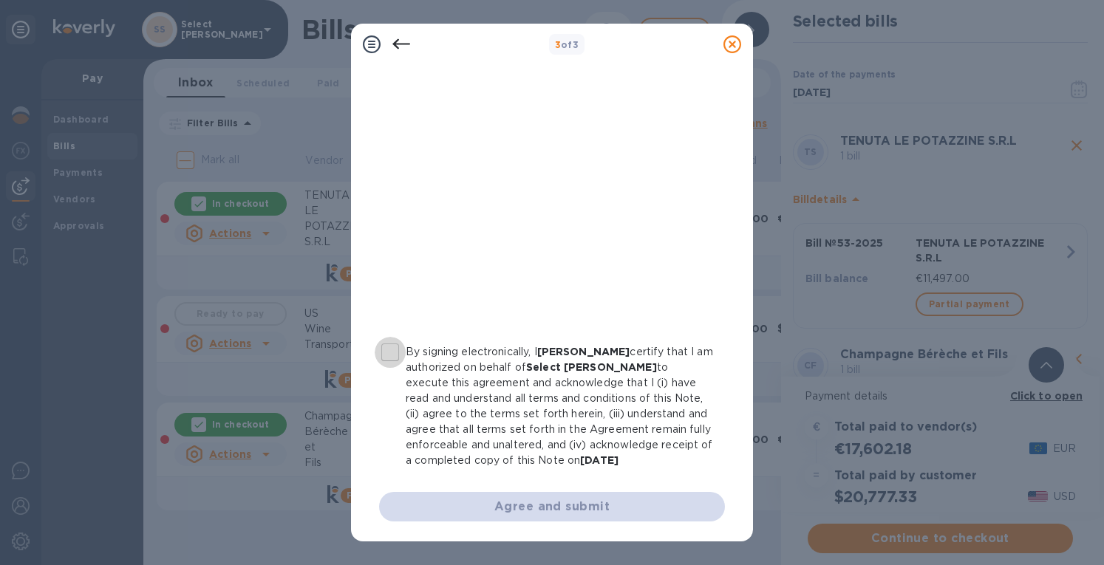
drag, startPoint x: 389, startPoint y: 349, endPoint x: 434, endPoint y: 389, distance: 60.7
click at [398, 360] on input "By signing electronically, I [PERSON_NAME] certify that I am authorized on beha…" at bounding box center [390, 352] width 31 height 31
checkbox input "true"
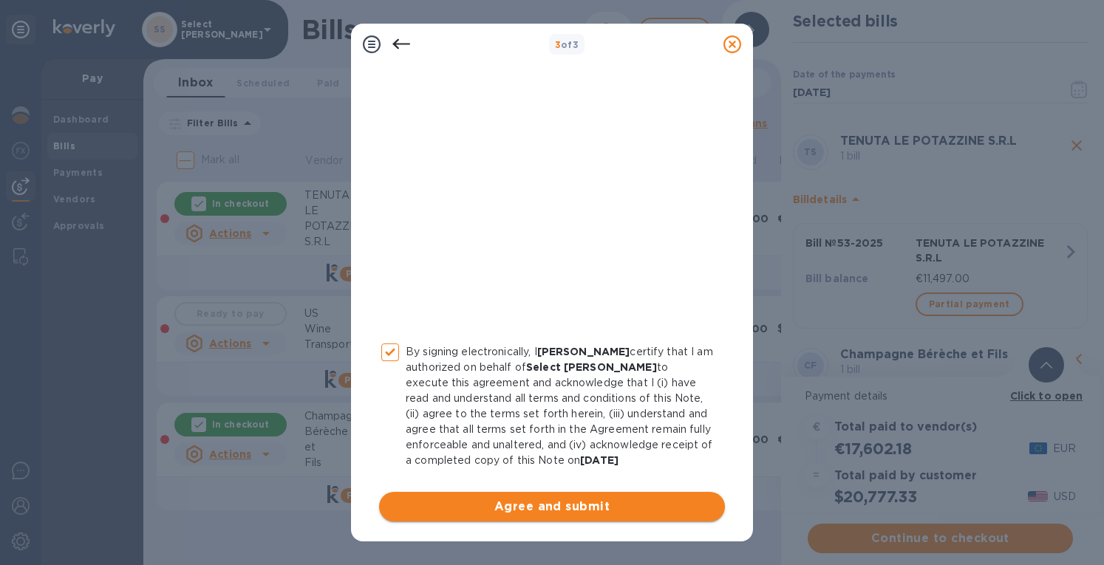
click at [588, 506] on span "Agree and submit" at bounding box center [552, 507] width 322 height 18
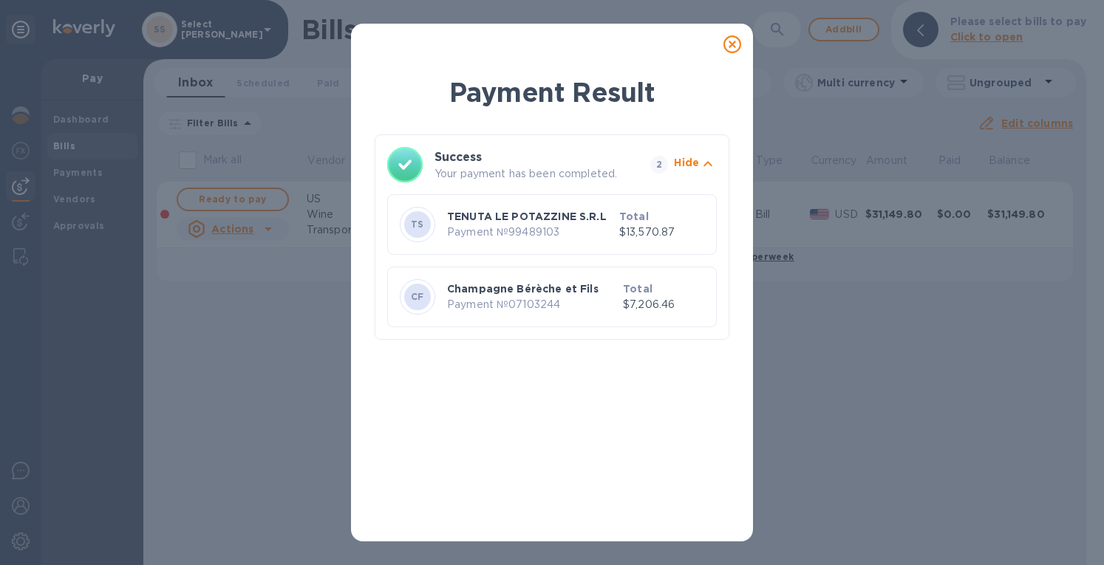
click at [731, 47] on icon at bounding box center [732, 44] width 18 height 18
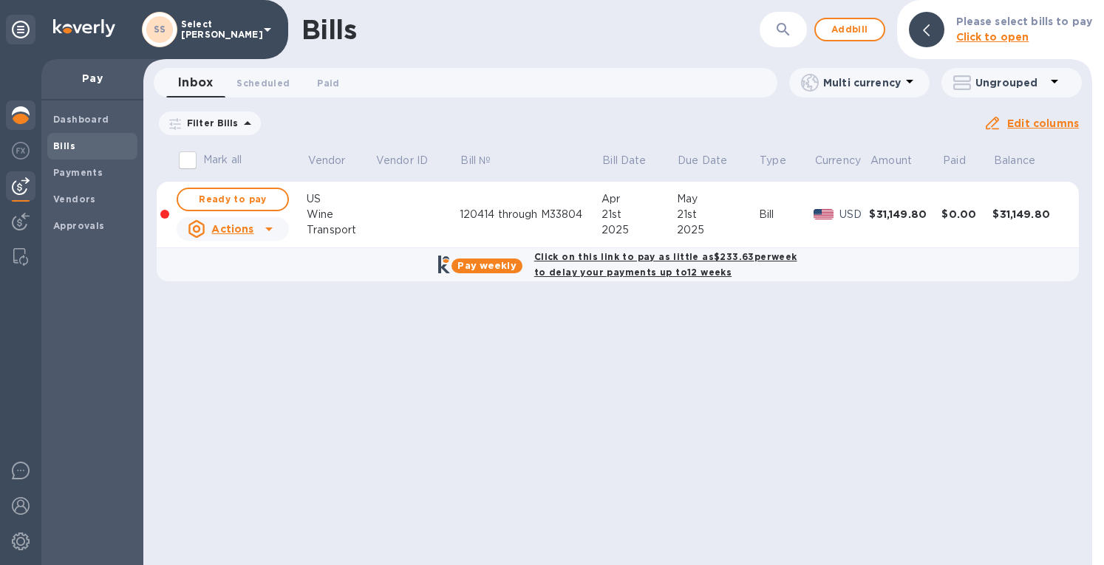
click at [10, 117] on div at bounding box center [21, 116] width 30 height 33
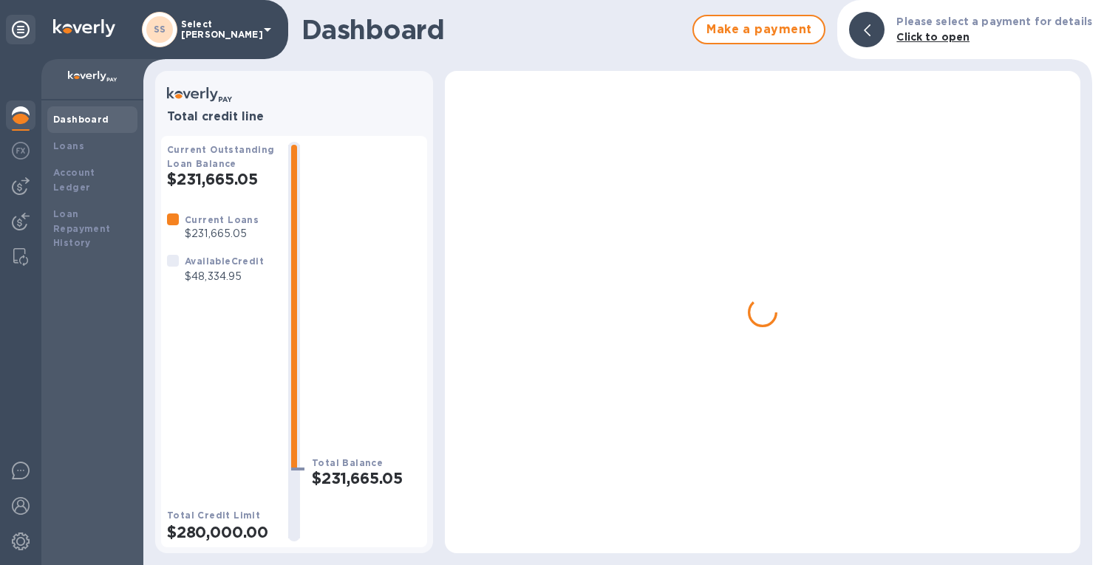
click at [11, 116] on div at bounding box center [21, 116] width 30 height 33
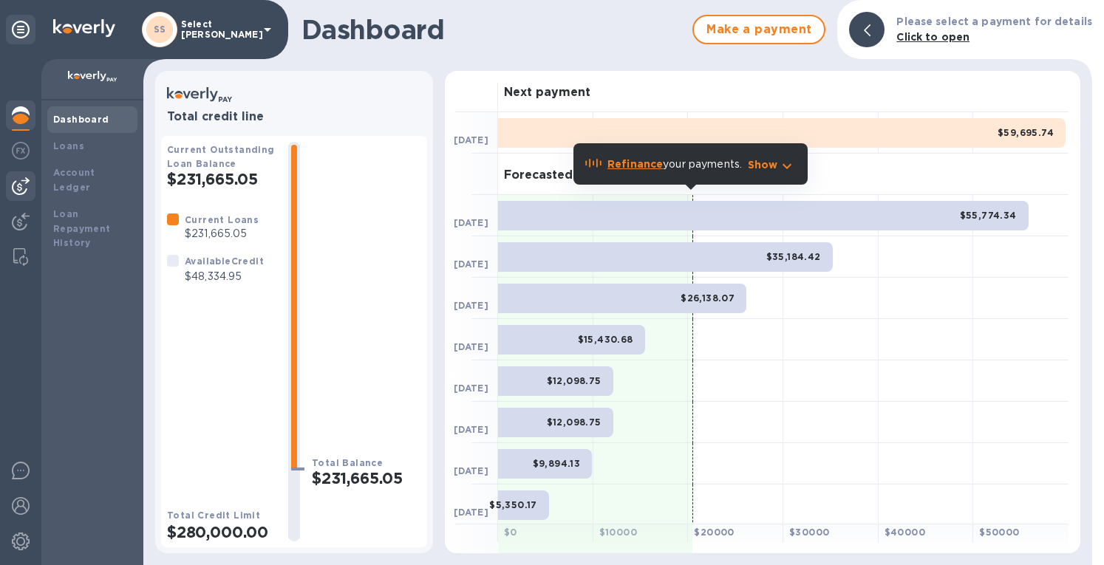
click at [24, 183] on img at bounding box center [21, 186] width 18 height 18
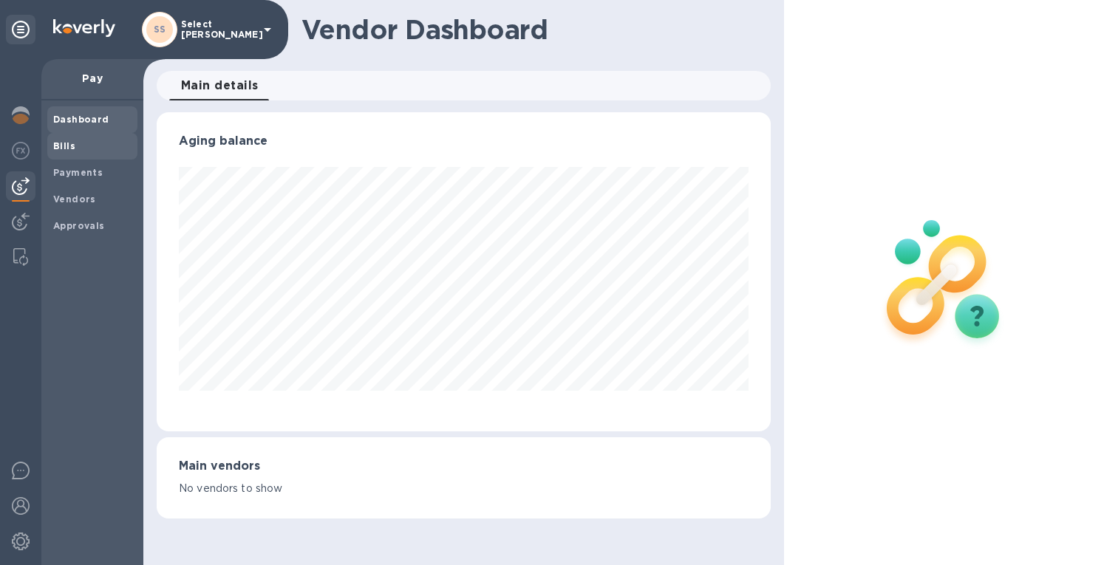
scroll to position [738553, 738264]
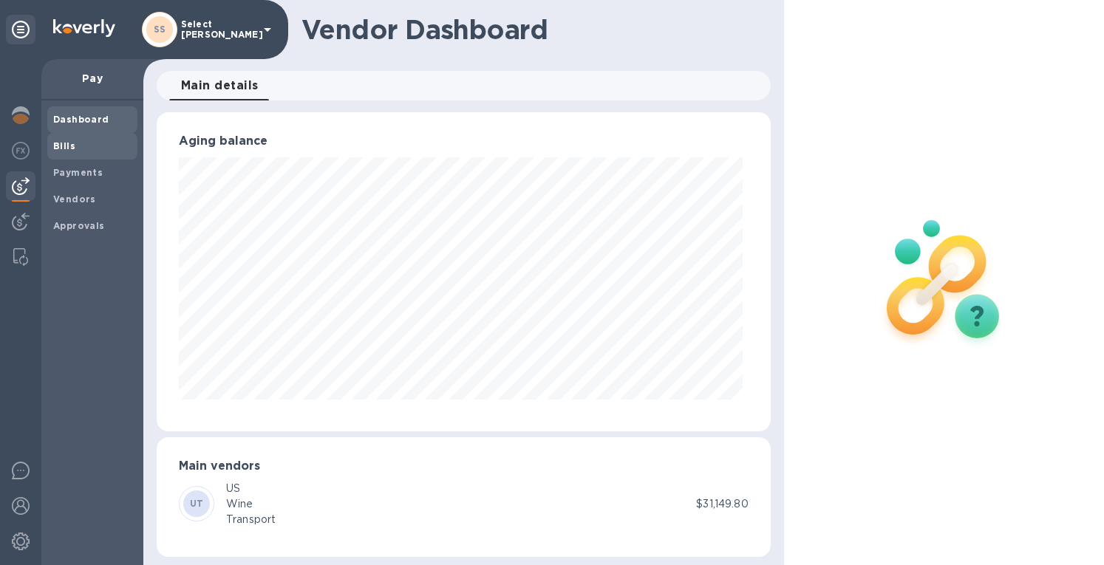
click at [77, 148] on span "Bills" at bounding box center [92, 146] width 78 height 15
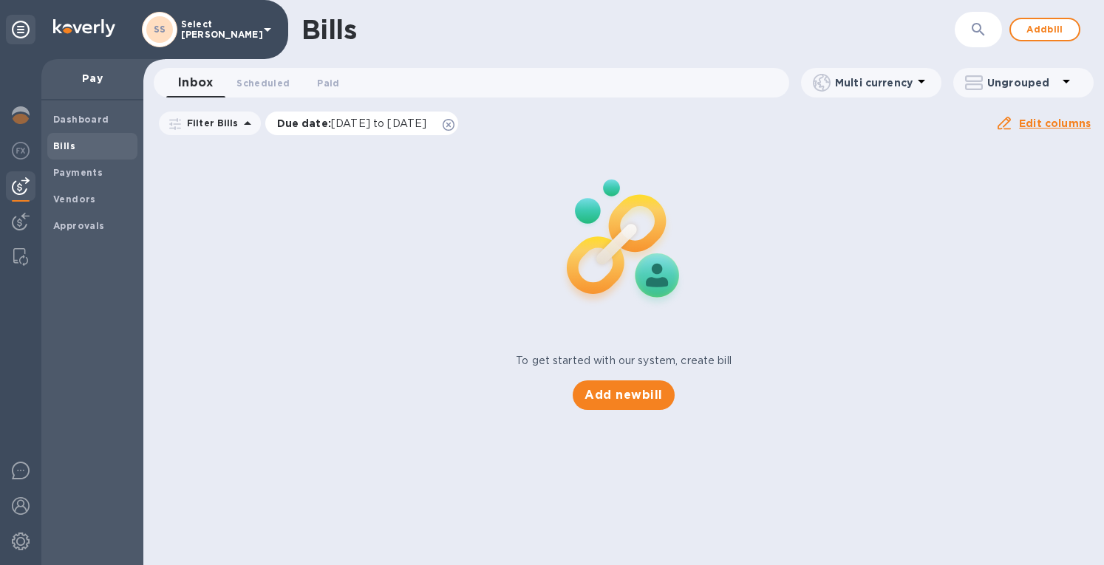
click at [454, 126] on icon at bounding box center [449, 125] width 12 height 12
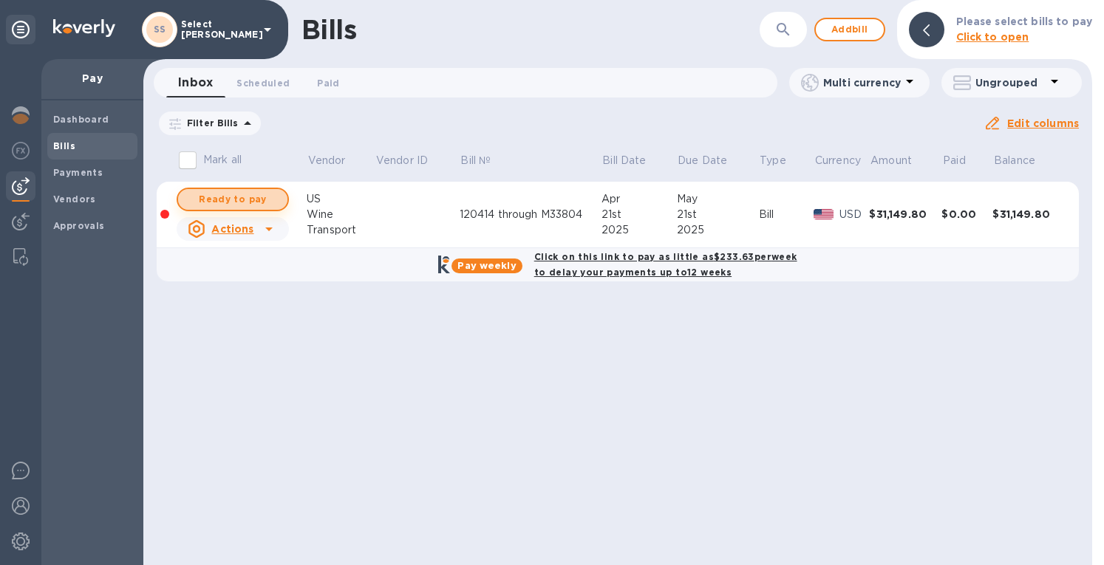
click at [251, 197] on span "Ready to pay" at bounding box center [233, 200] width 86 height 18
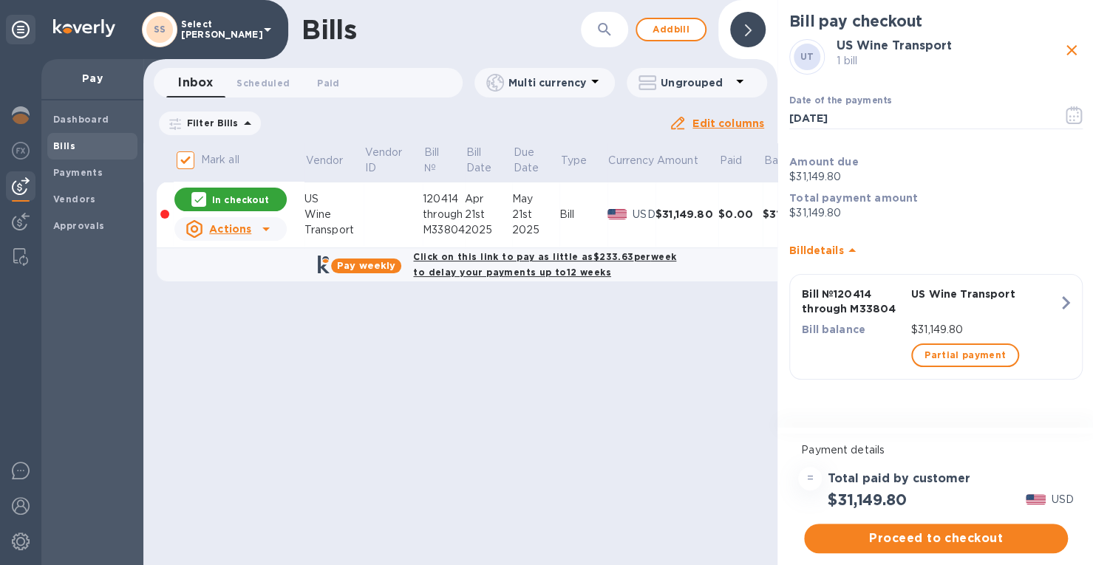
drag, startPoint x: 200, startPoint y: 202, endPoint x: 143, endPoint y: 168, distance: 66.3
click at [201, 202] on icon at bounding box center [199, 200] width 12 height 12
checkbox input "false"
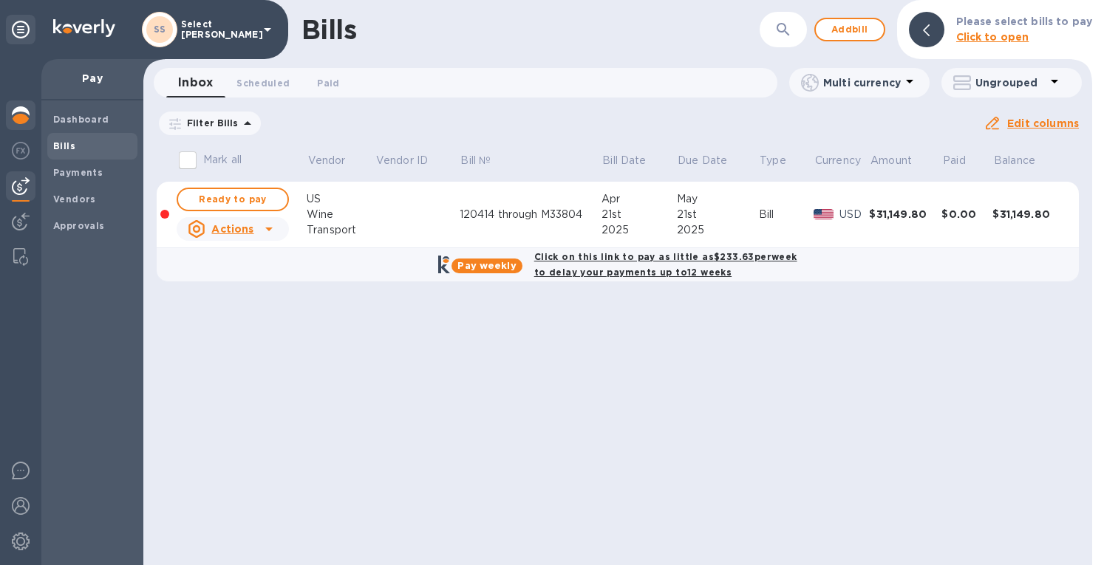
drag, startPoint x: 24, startPoint y: 109, endPoint x: 32, endPoint y: 106, distance: 8.6
click at [24, 109] on img at bounding box center [21, 115] width 18 height 18
